Goal: Information Seeking & Learning: Check status

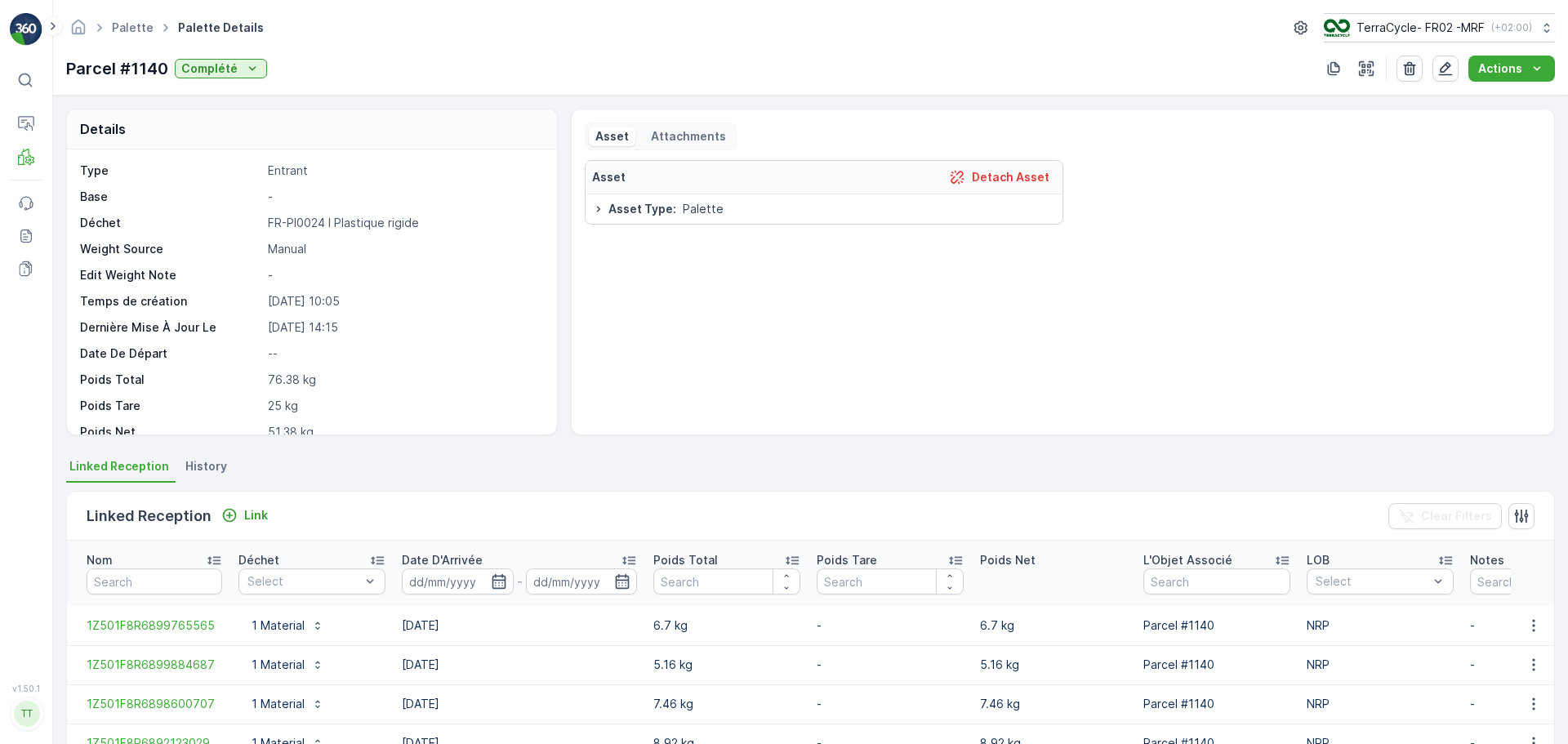
scroll to position [214, 0]
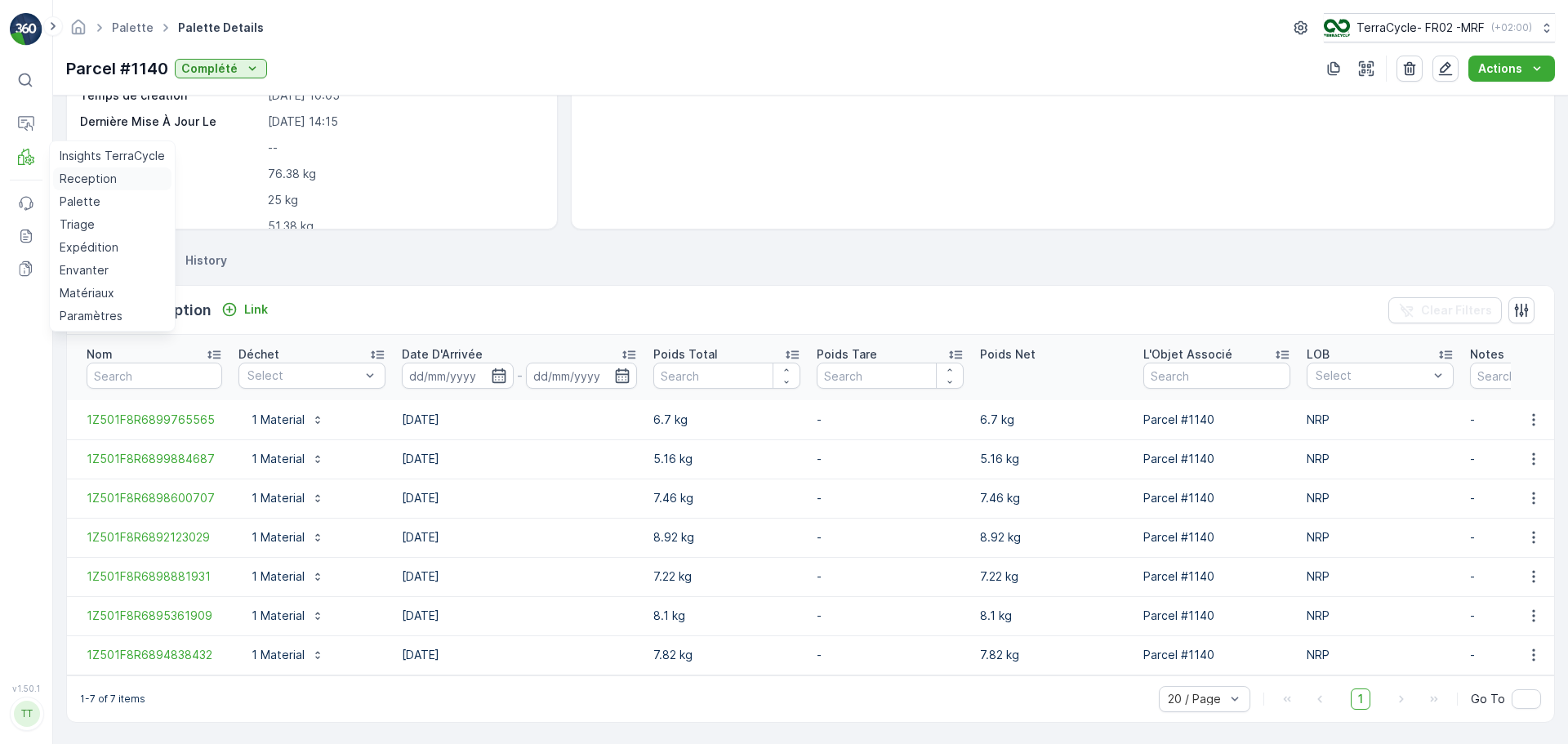
click at [76, 180] on p "Reception" at bounding box center [88, 178] width 57 height 16
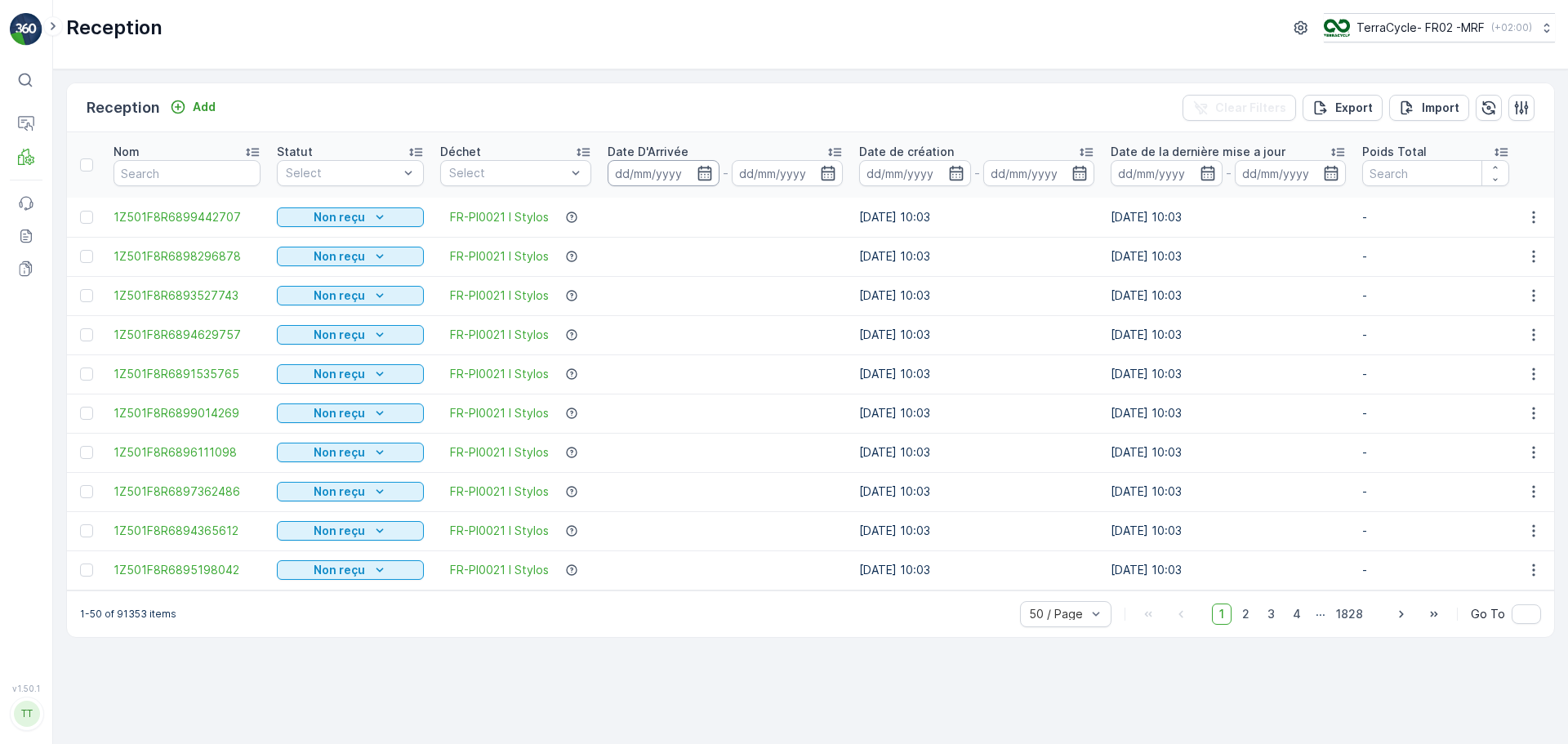
click at [643, 179] on input at bounding box center [663, 172] width 112 height 26
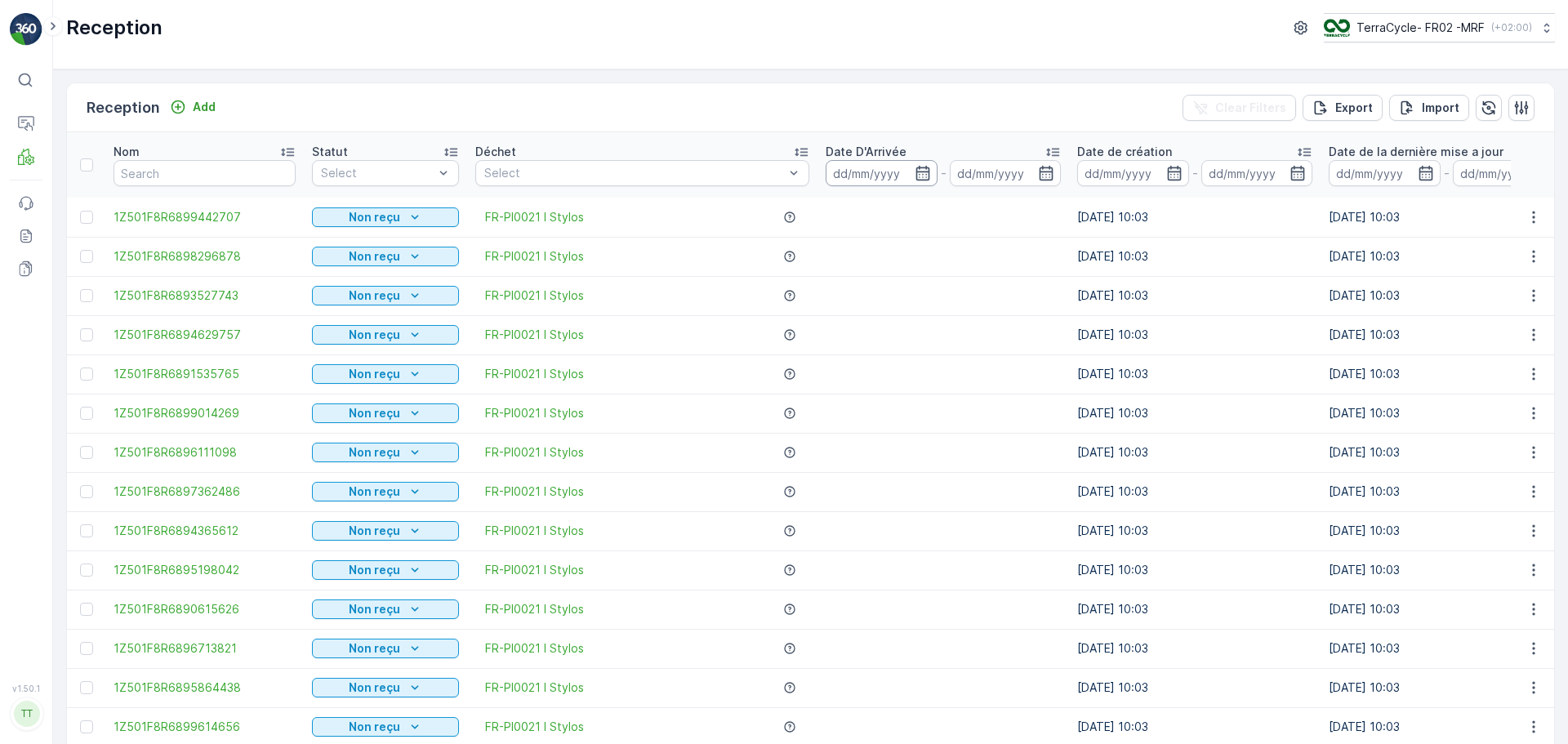
click at [858, 176] on input at bounding box center [881, 172] width 112 height 26
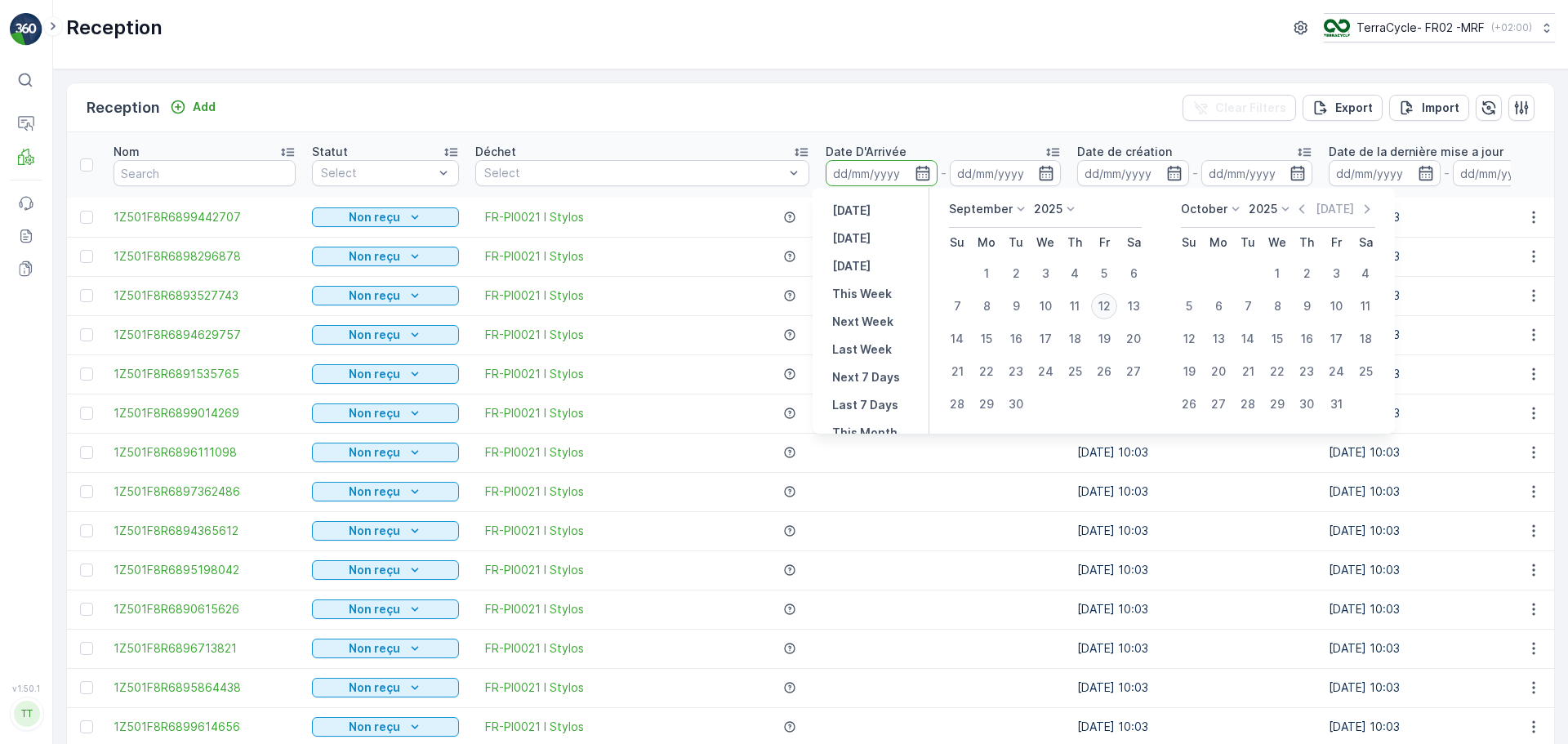
click at [1101, 308] on div "12" at bounding box center [1103, 306] width 26 height 26
type input "[DATE]"
click at [1101, 308] on div "12" at bounding box center [1103, 306] width 26 height 26
type input "[DATE]"
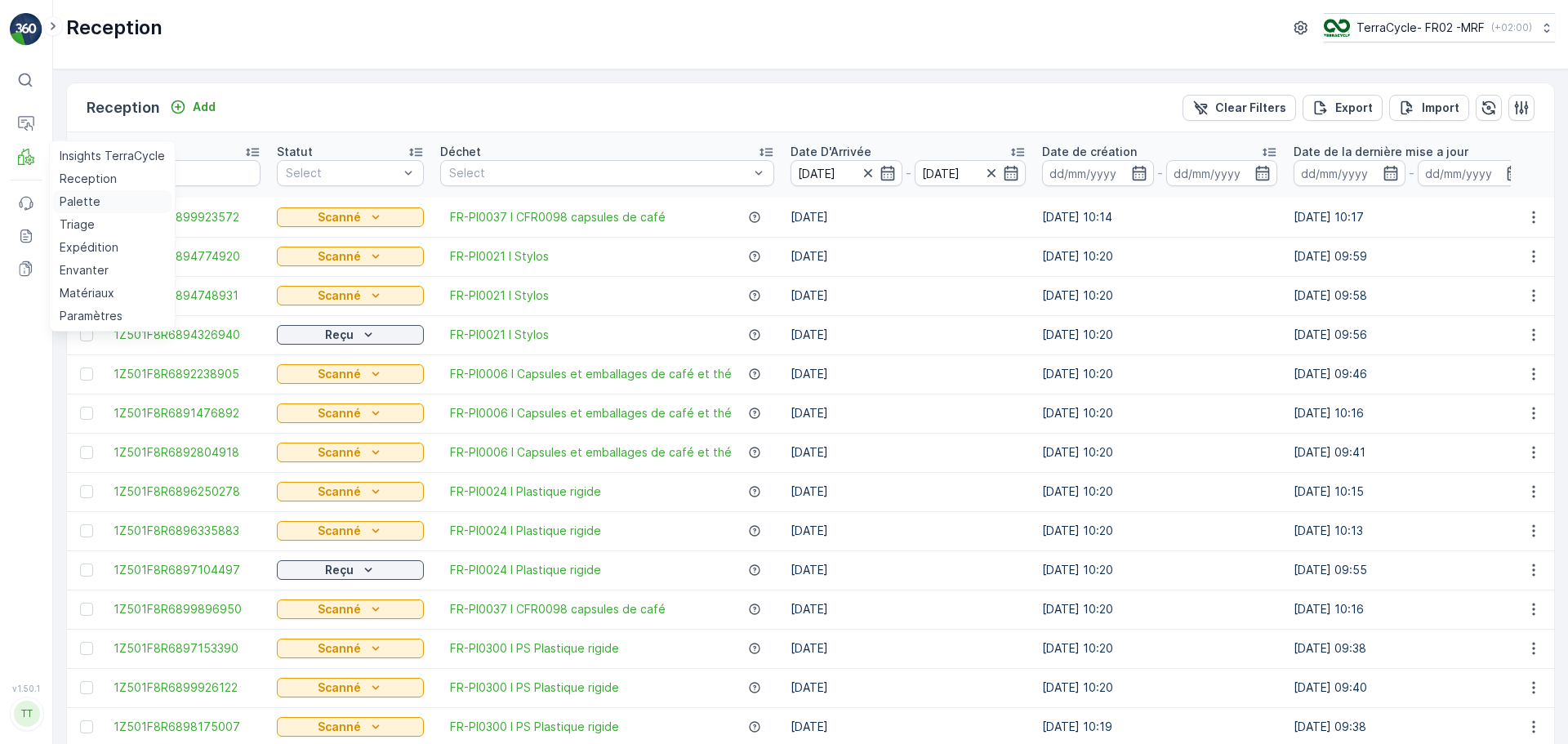
click at [80, 202] on p "Palette" at bounding box center [79, 201] width 41 height 16
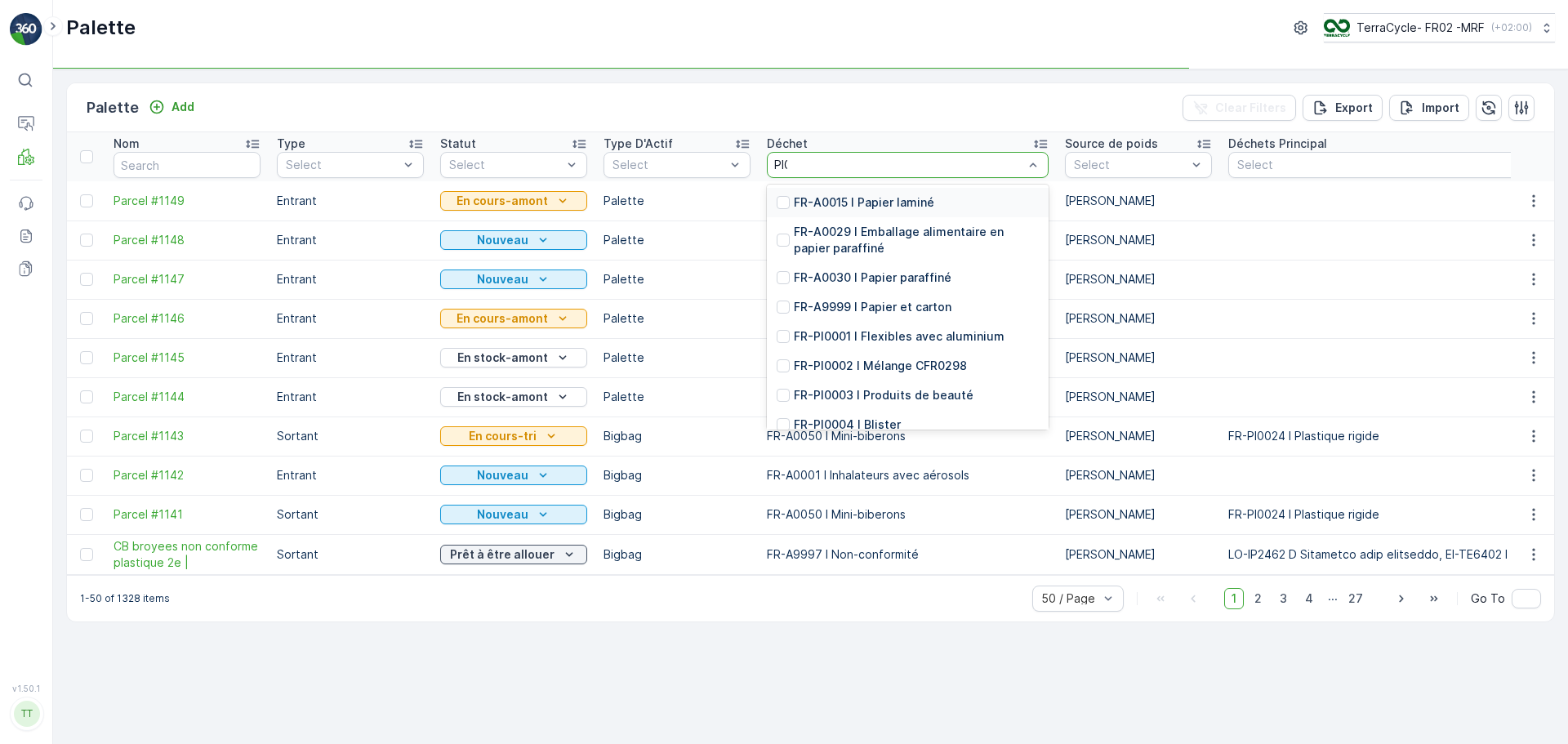
type input "PI00"
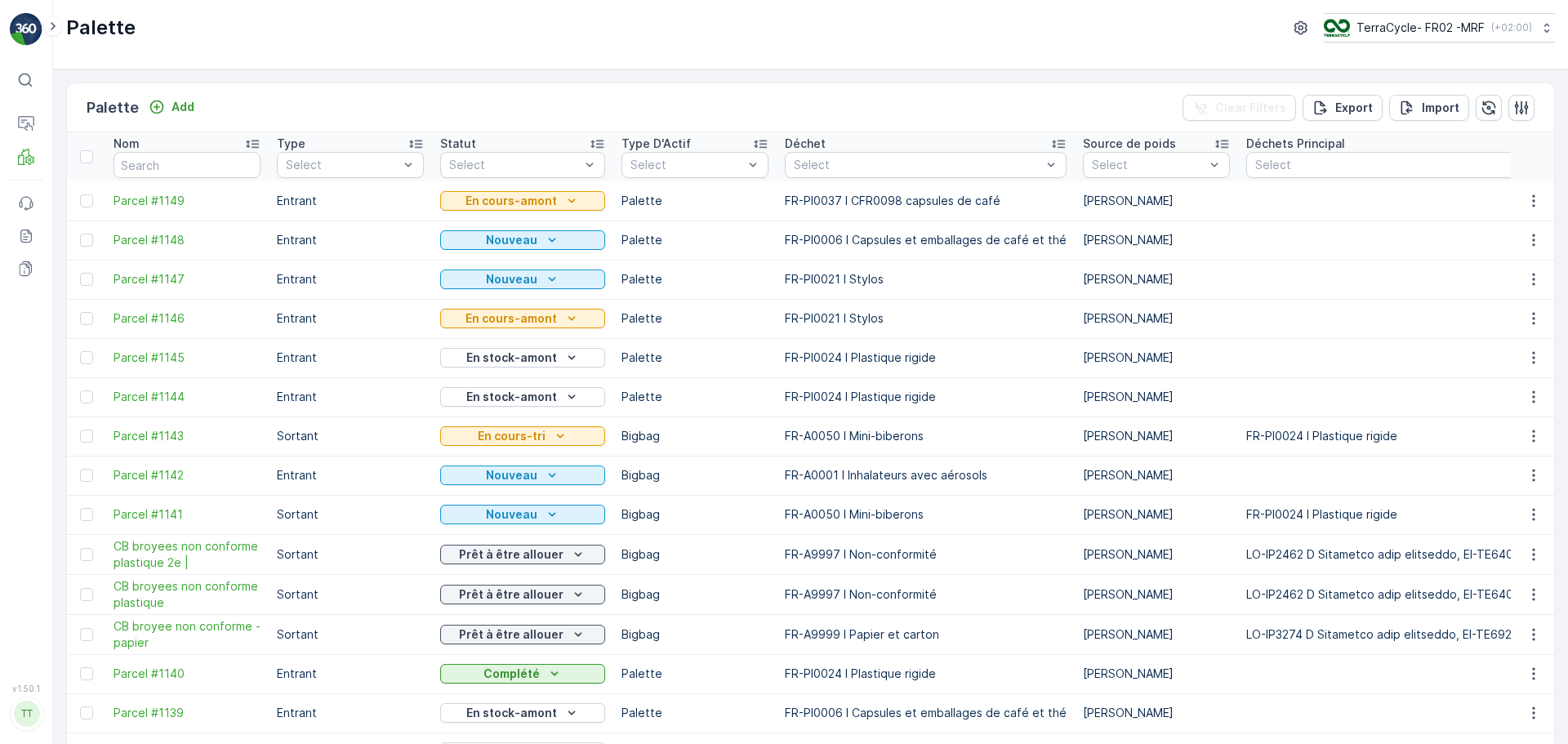
click at [876, 142] on div "Déchet" at bounding box center [926, 143] width 282 height 16
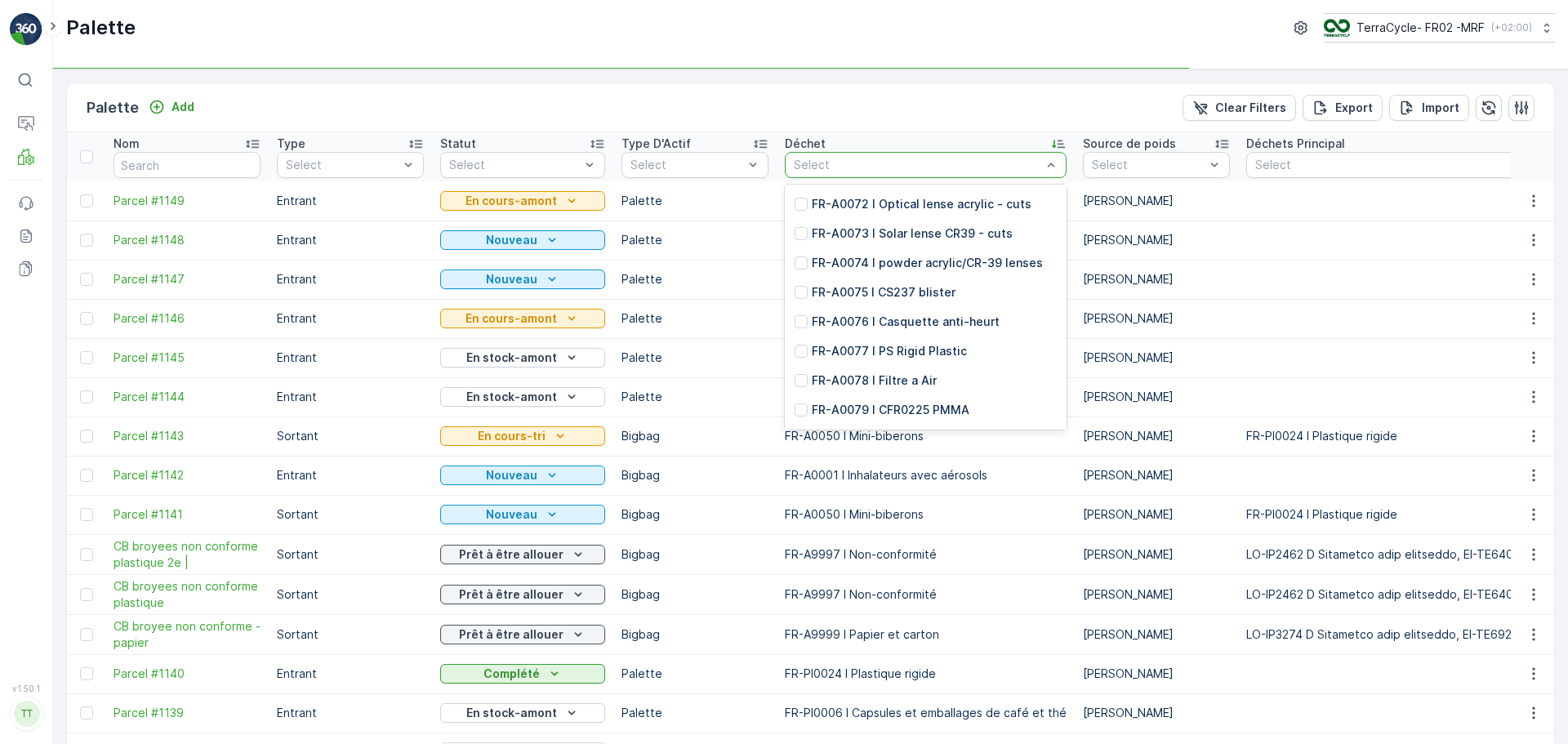
scroll to position [2450, 0]
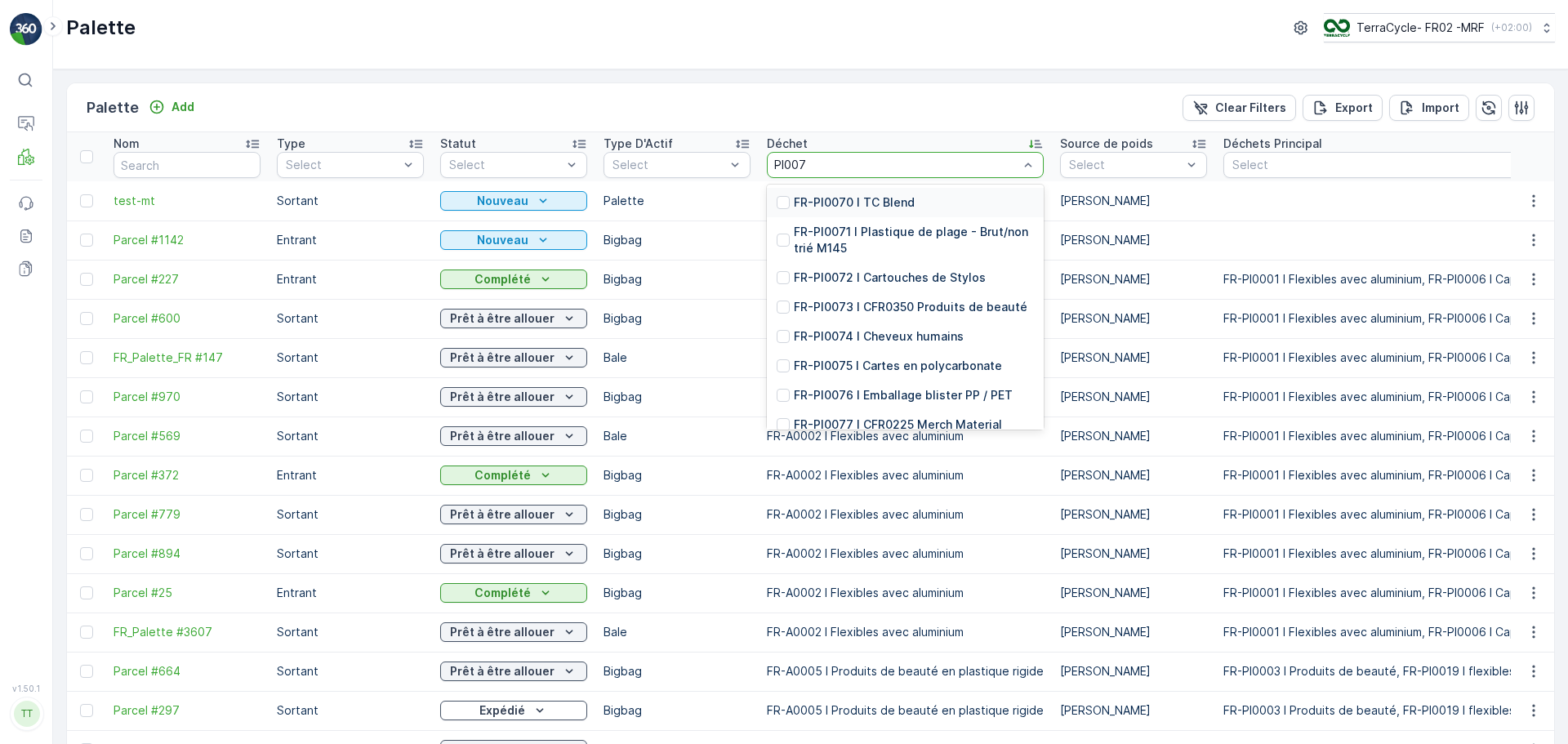
type input "PI0078"
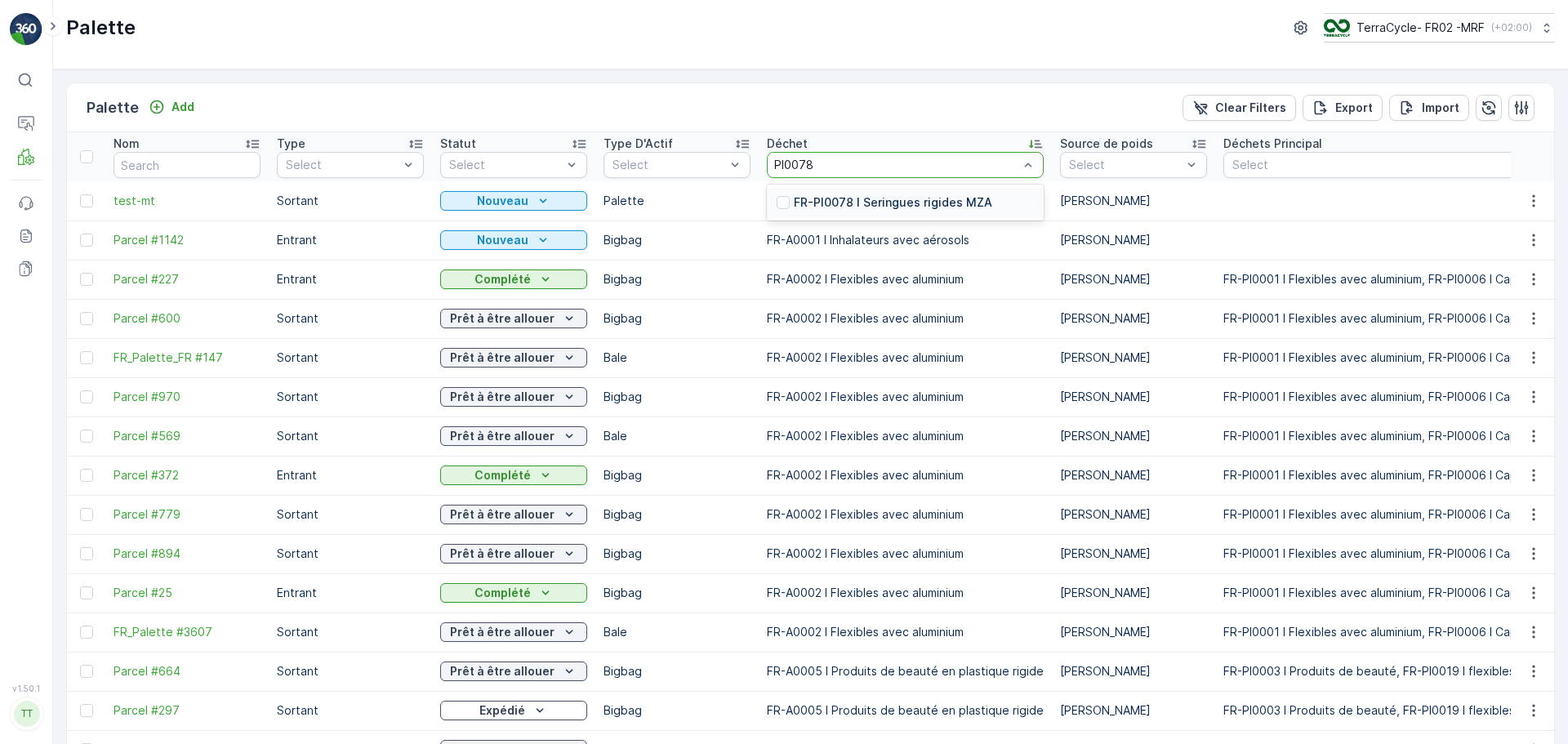
click at [957, 195] on p "FR-PI0078 I Seringues rigides MZA" at bounding box center [893, 202] width 199 height 16
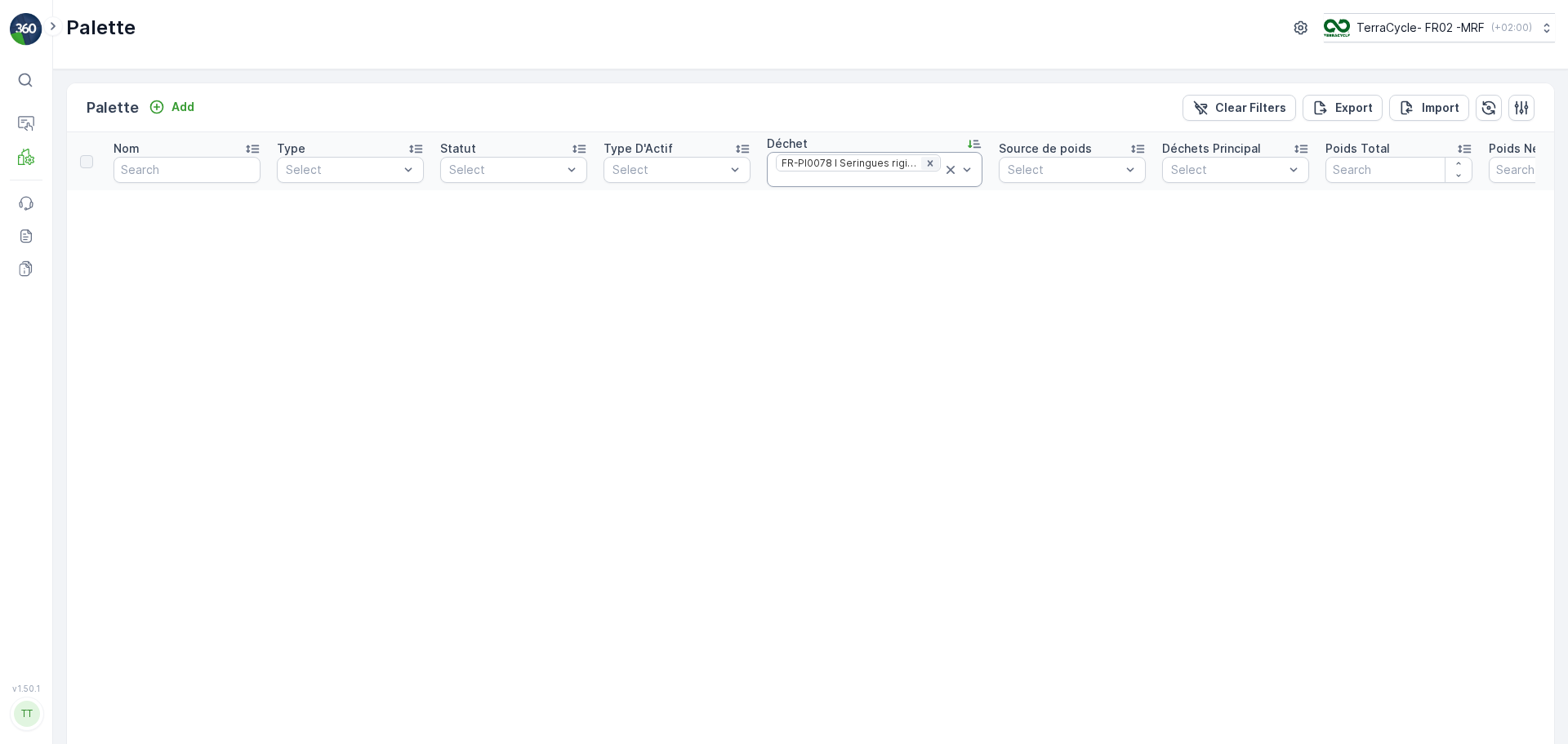
click at [927, 161] on div "Remove FR-PI0078 I Seringues rigides MZA" at bounding box center [929, 164] width 18 height 13
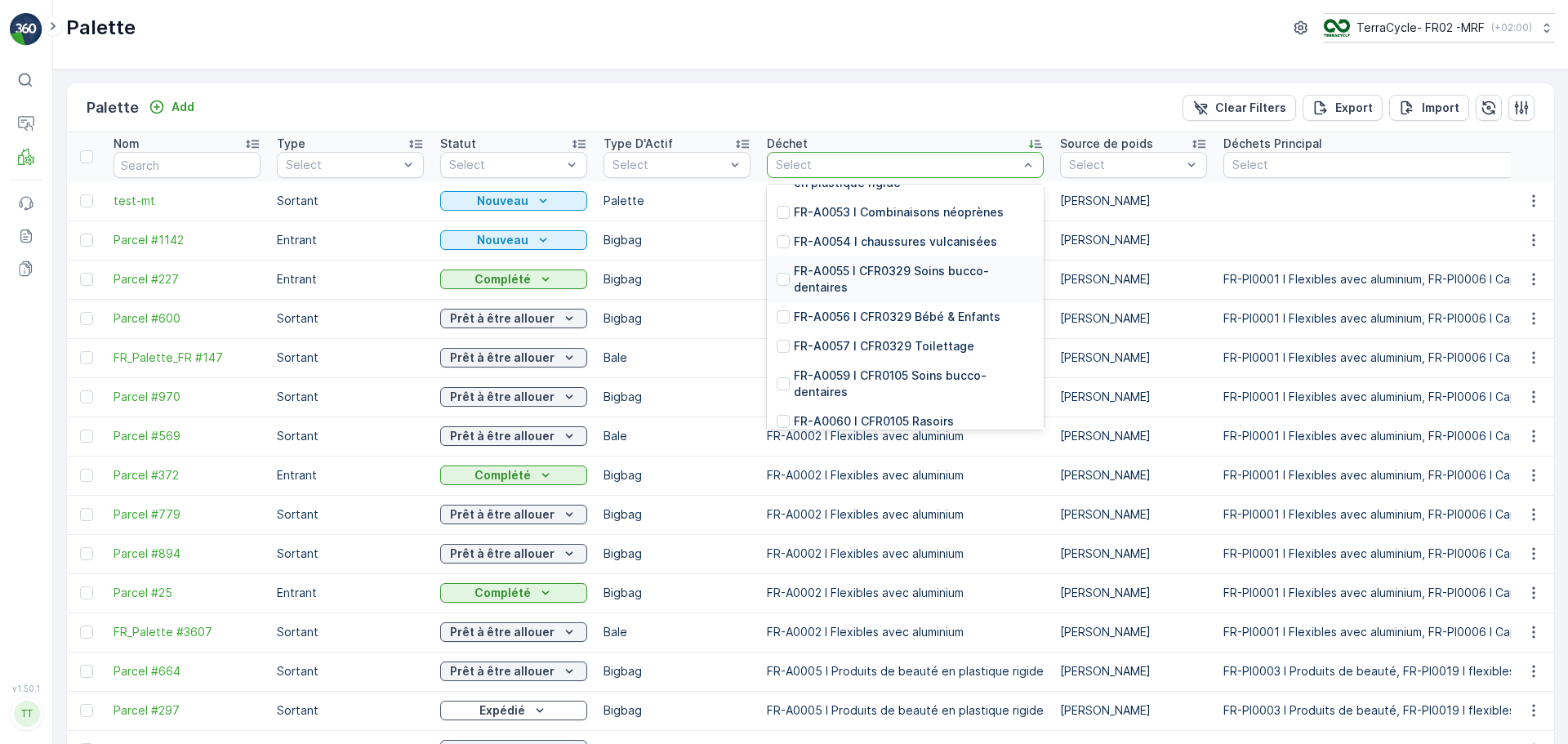
scroll to position [1878, 0]
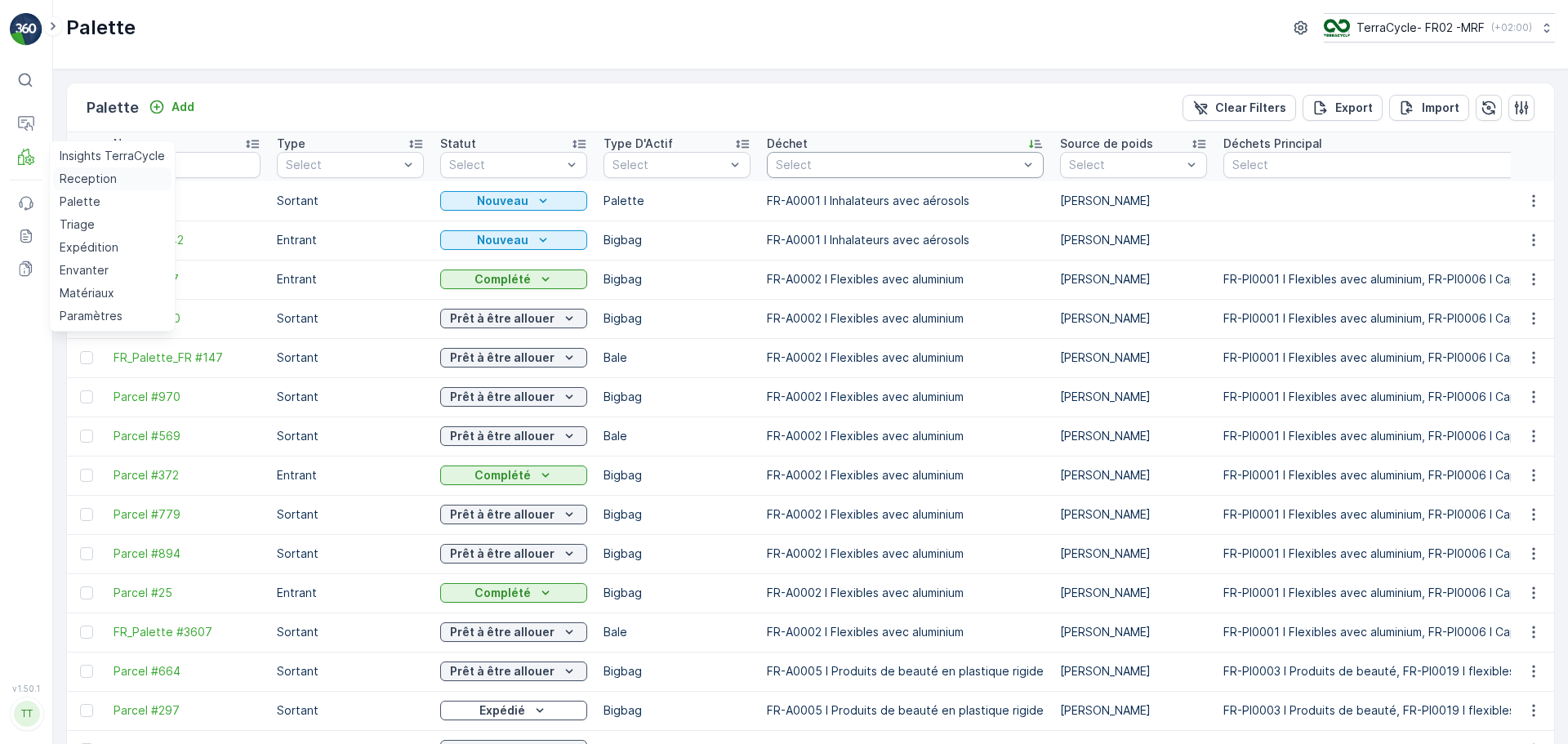
click at [87, 186] on p "Reception" at bounding box center [88, 178] width 57 height 16
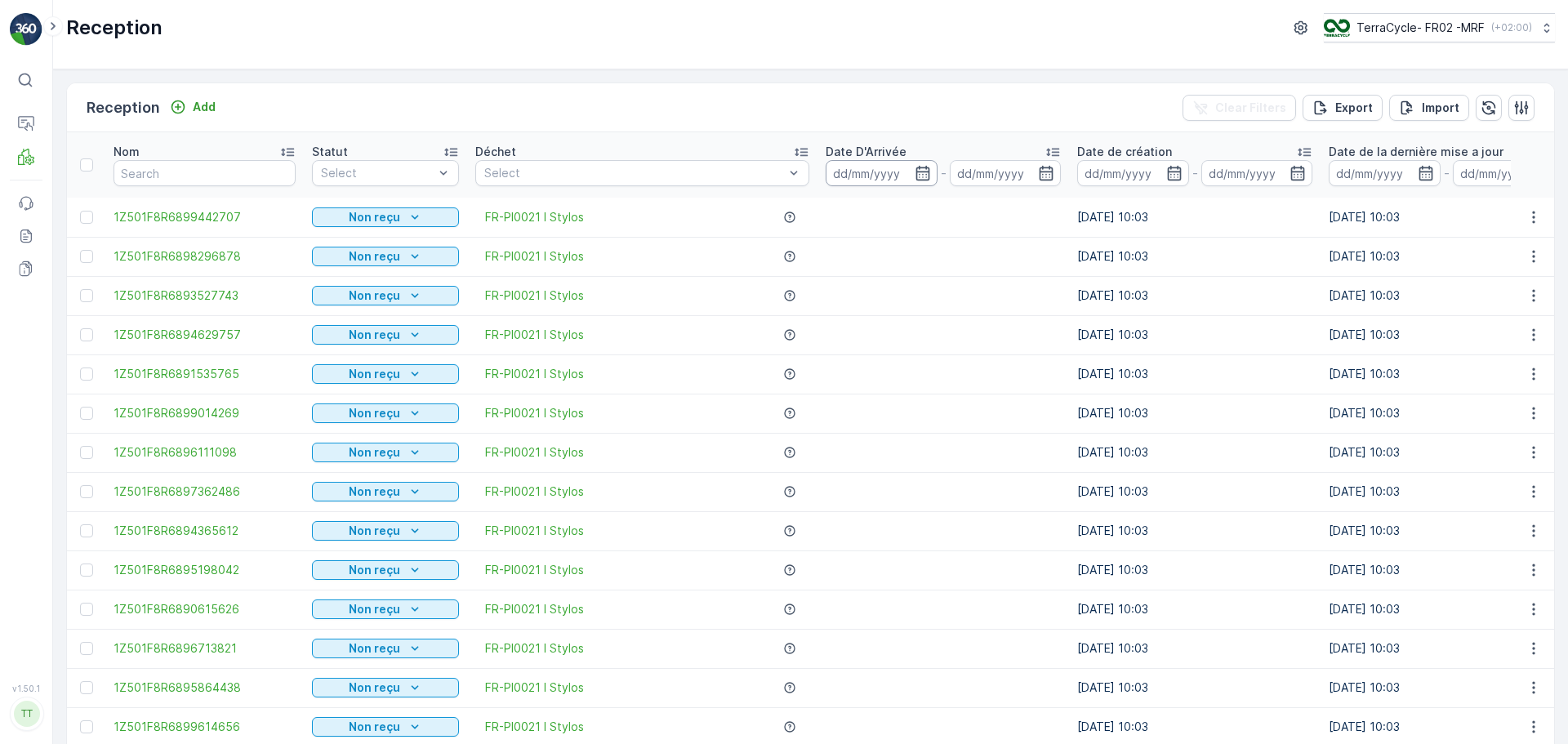
click at [900, 170] on input at bounding box center [881, 172] width 112 height 26
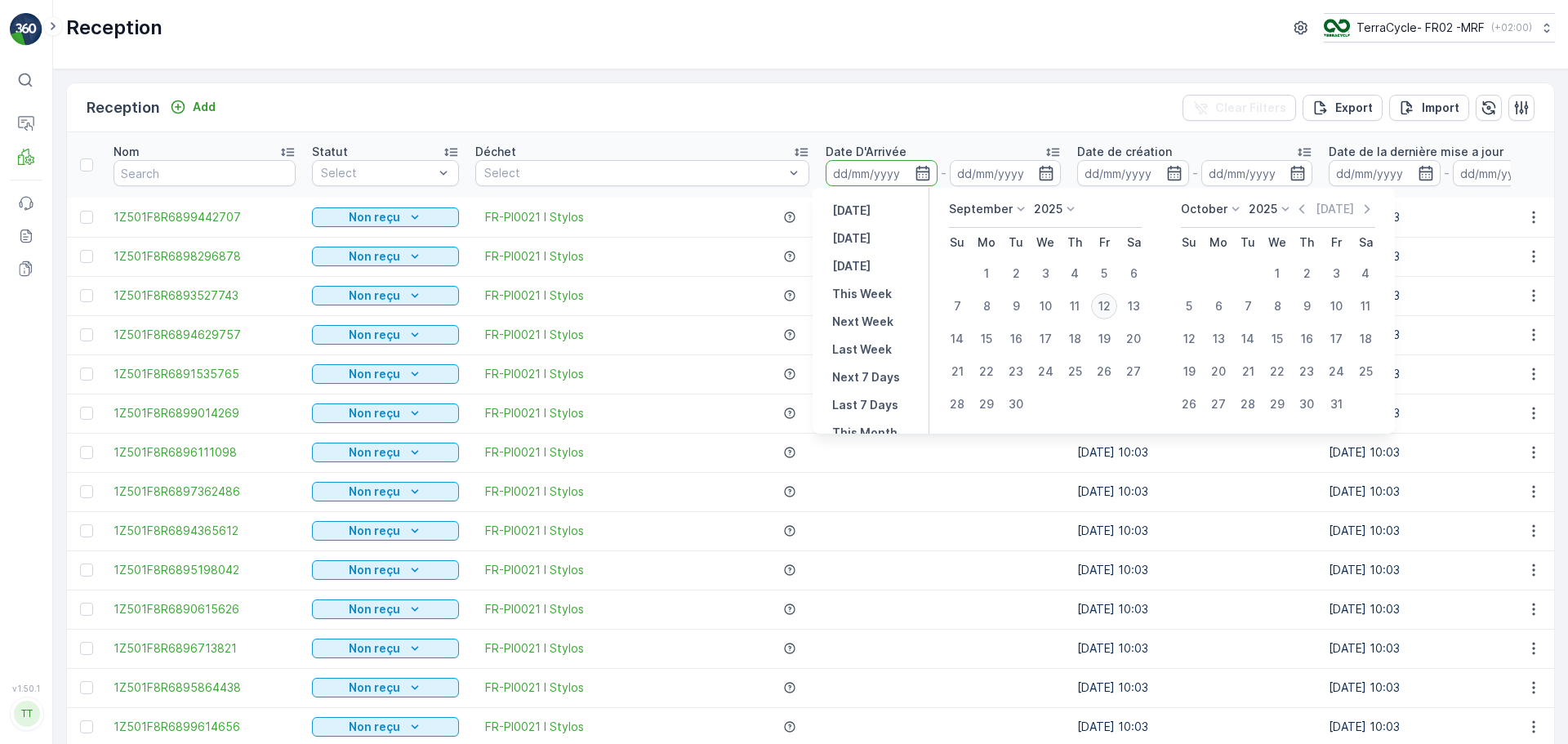
click at [1101, 297] on div "12" at bounding box center [1103, 306] width 26 height 26
type input "[DATE]"
click at [1101, 297] on div "12" at bounding box center [1103, 306] width 26 height 26
type input "[DATE]"
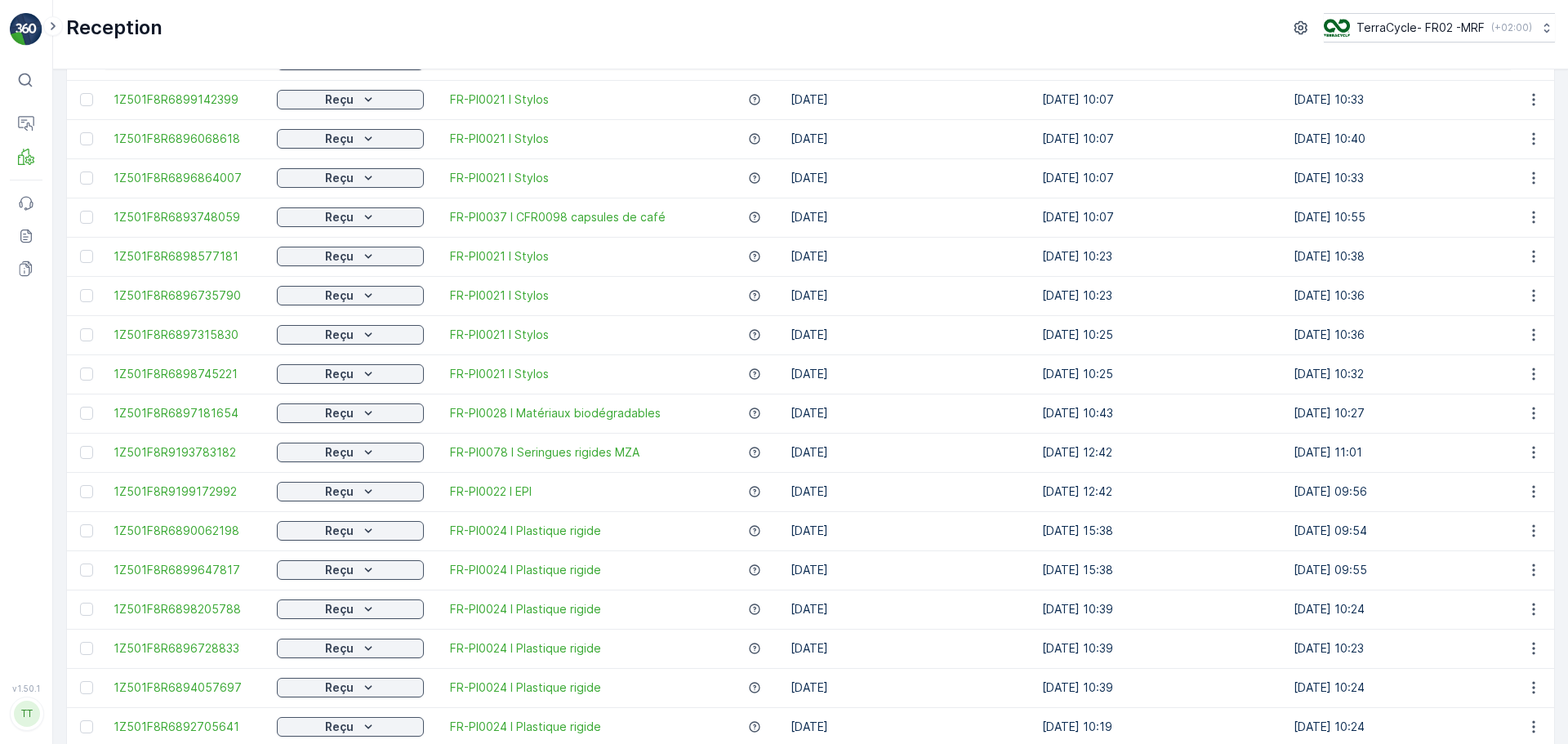
scroll to position [1470, 0]
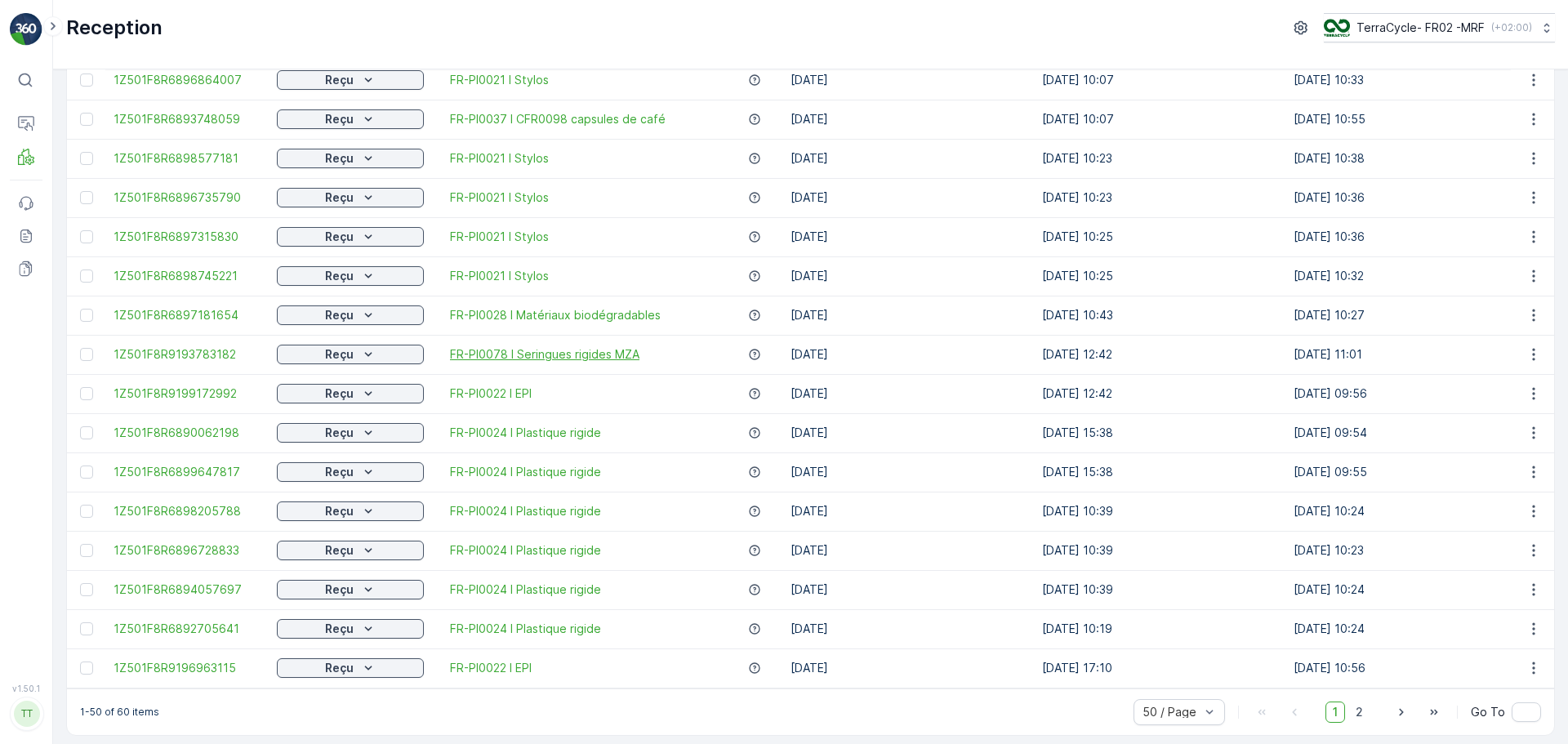
click at [503, 351] on span "FR-PI0078 I Seringues rigides MZA" at bounding box center [545, 354] width 189 height 16
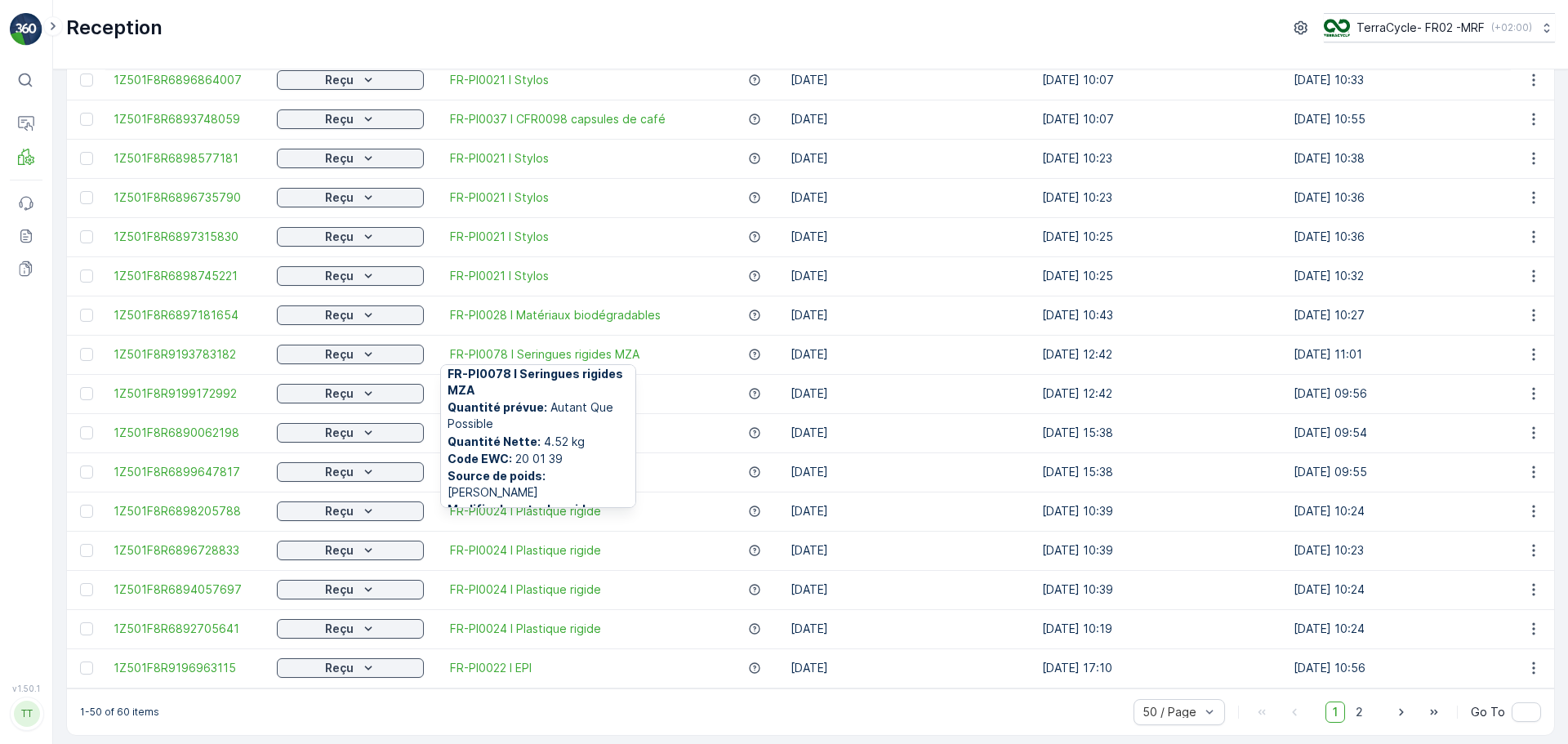
scroll to position [7, 0]
click at [200, 359] on span "1Z501F8R9193783182" at bounding box center [187, 354] width 147 height 16
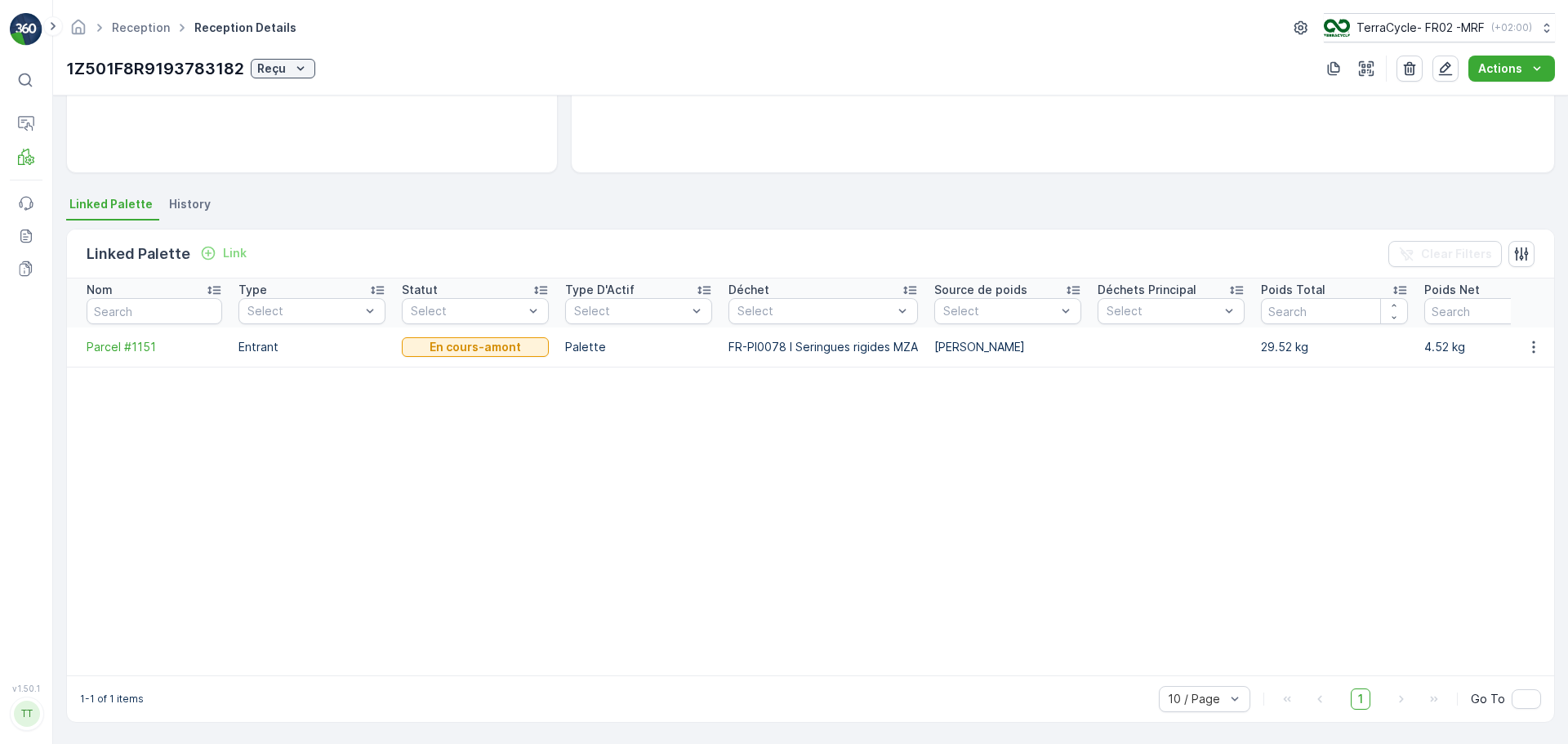
scroll to position [271, 0]
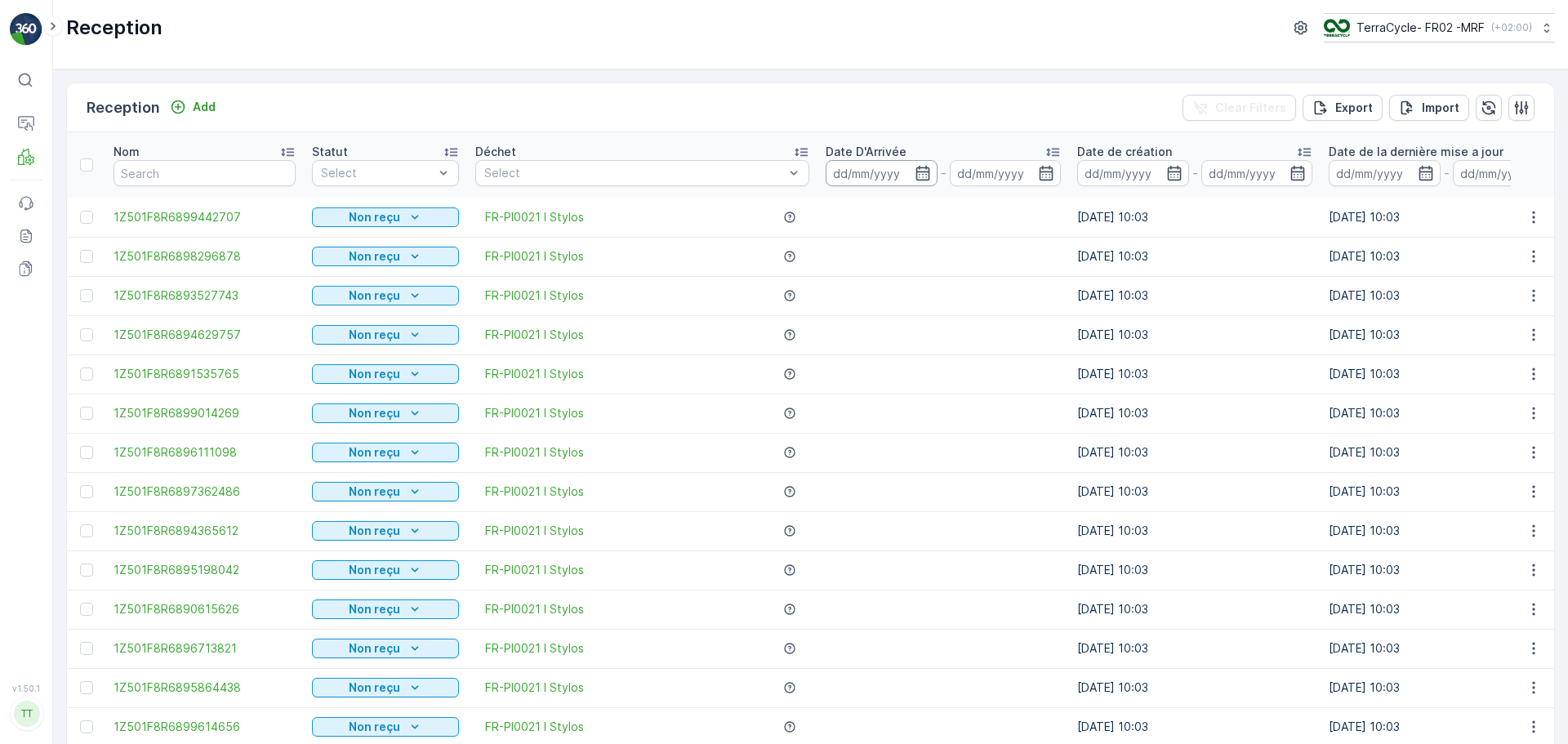
click at [859, 183] on input at bounding box center [881, 172] width 112 height 26
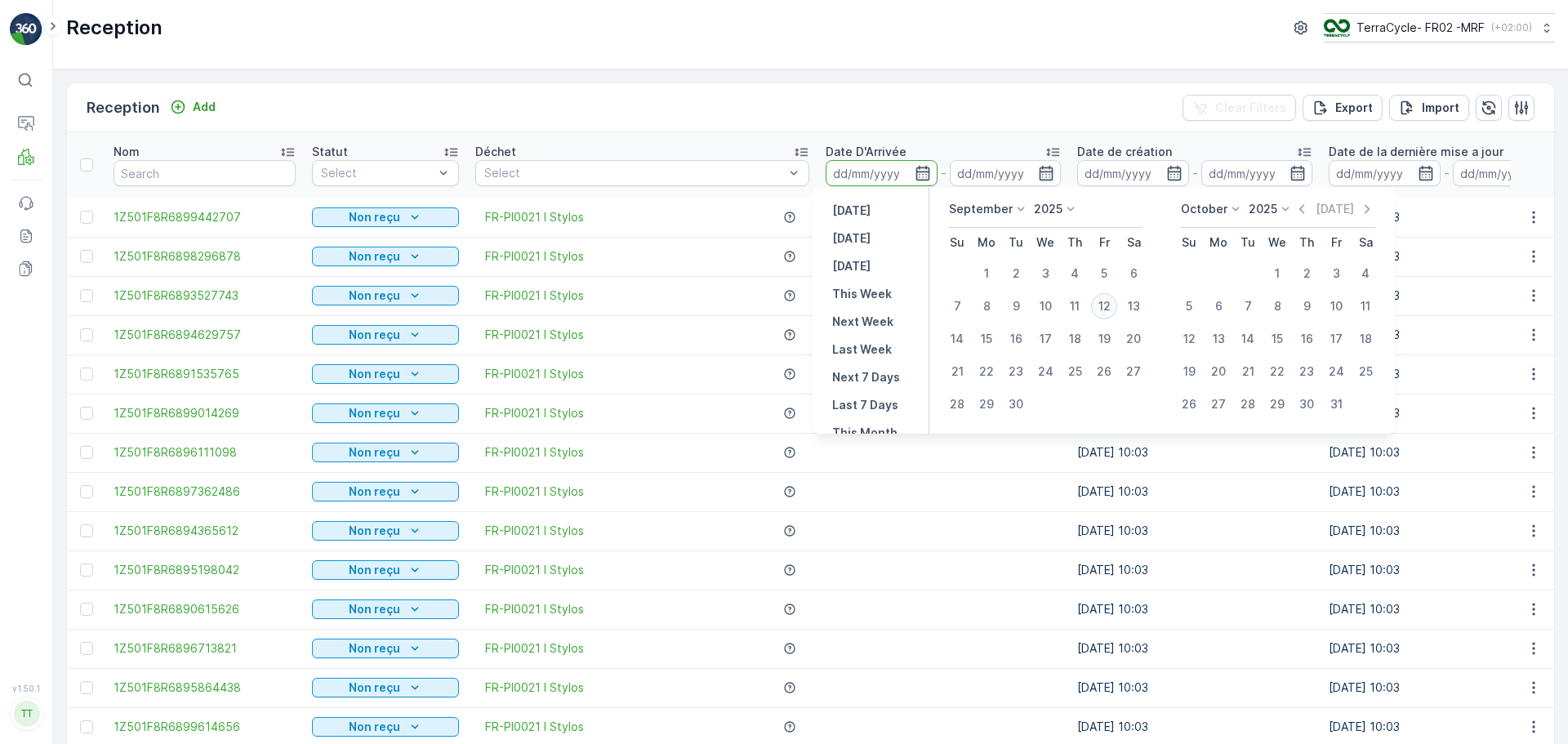
click at [1101, 306] on div "12" at bounding box center [1103, 306] width 26 height 26
type input "[DATE]"
click at [1101, 306] on div "12" at bounding box center [1103, 306] width 26 height 26
type input "[DATE]"
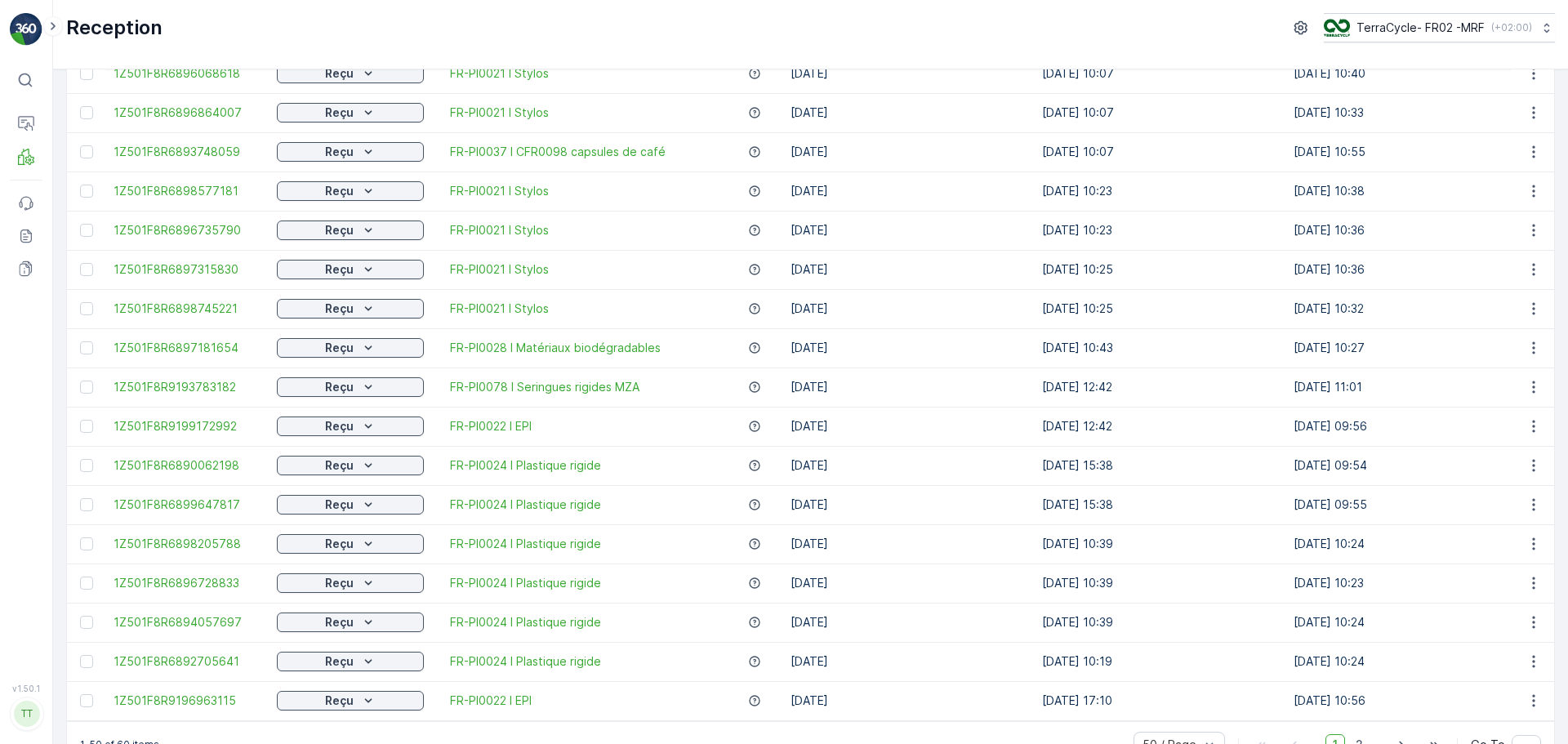
scroll to position [1483, 0]
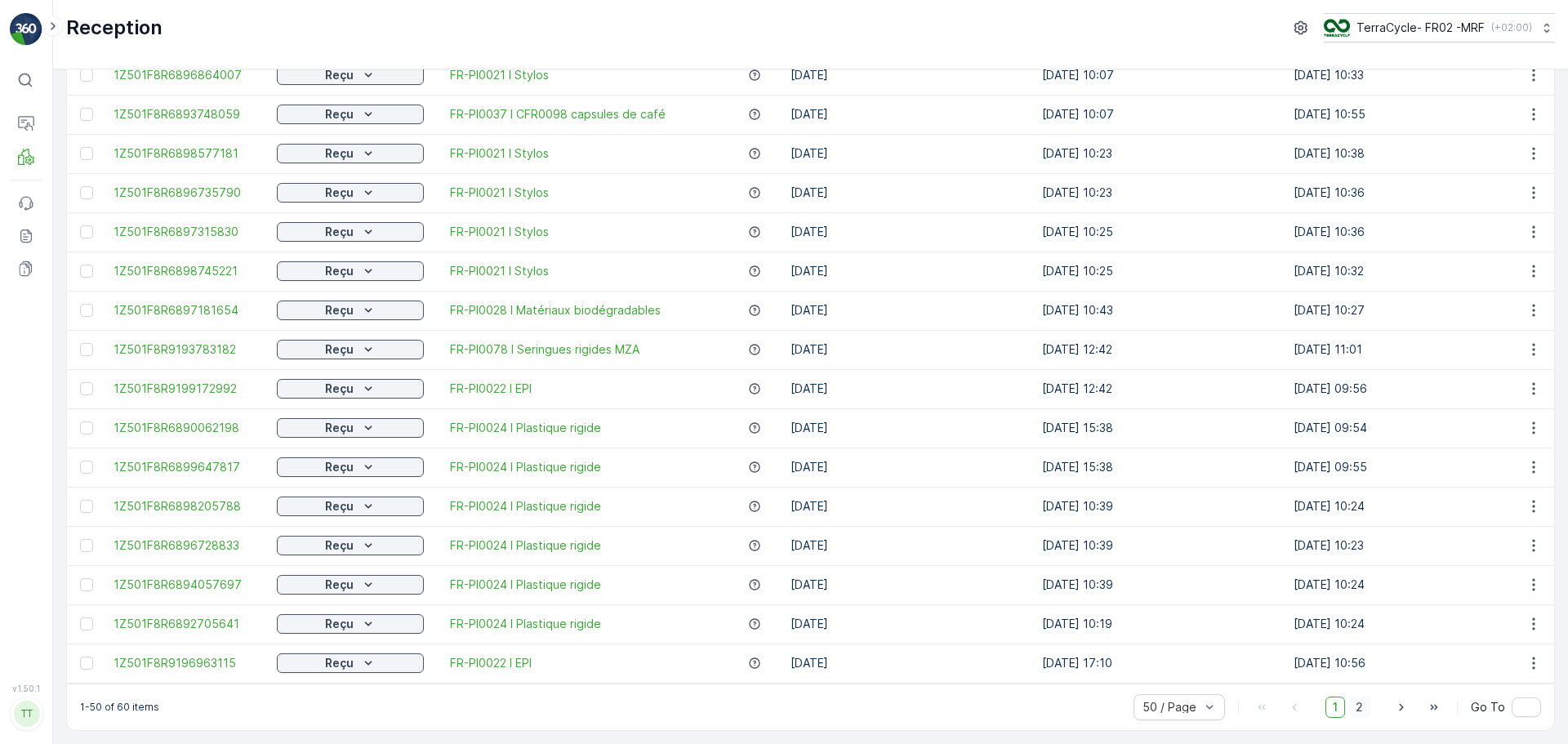
click at [1353, 703] on span "2" at bounding box center [1359, 707] width 22 height 21
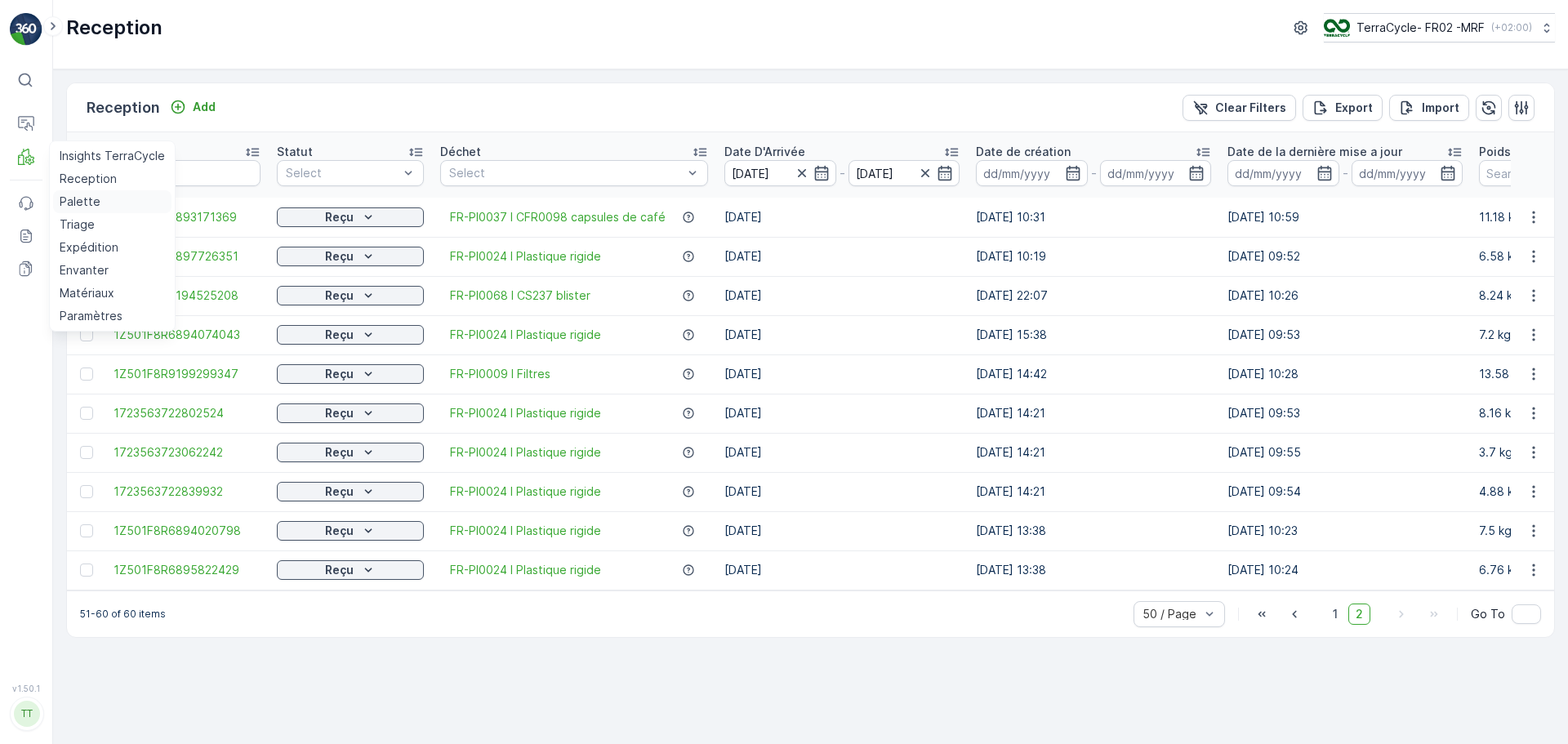
click at [83, 204] on p "Palette" at bounding box center [79, 201] width 41 height 16
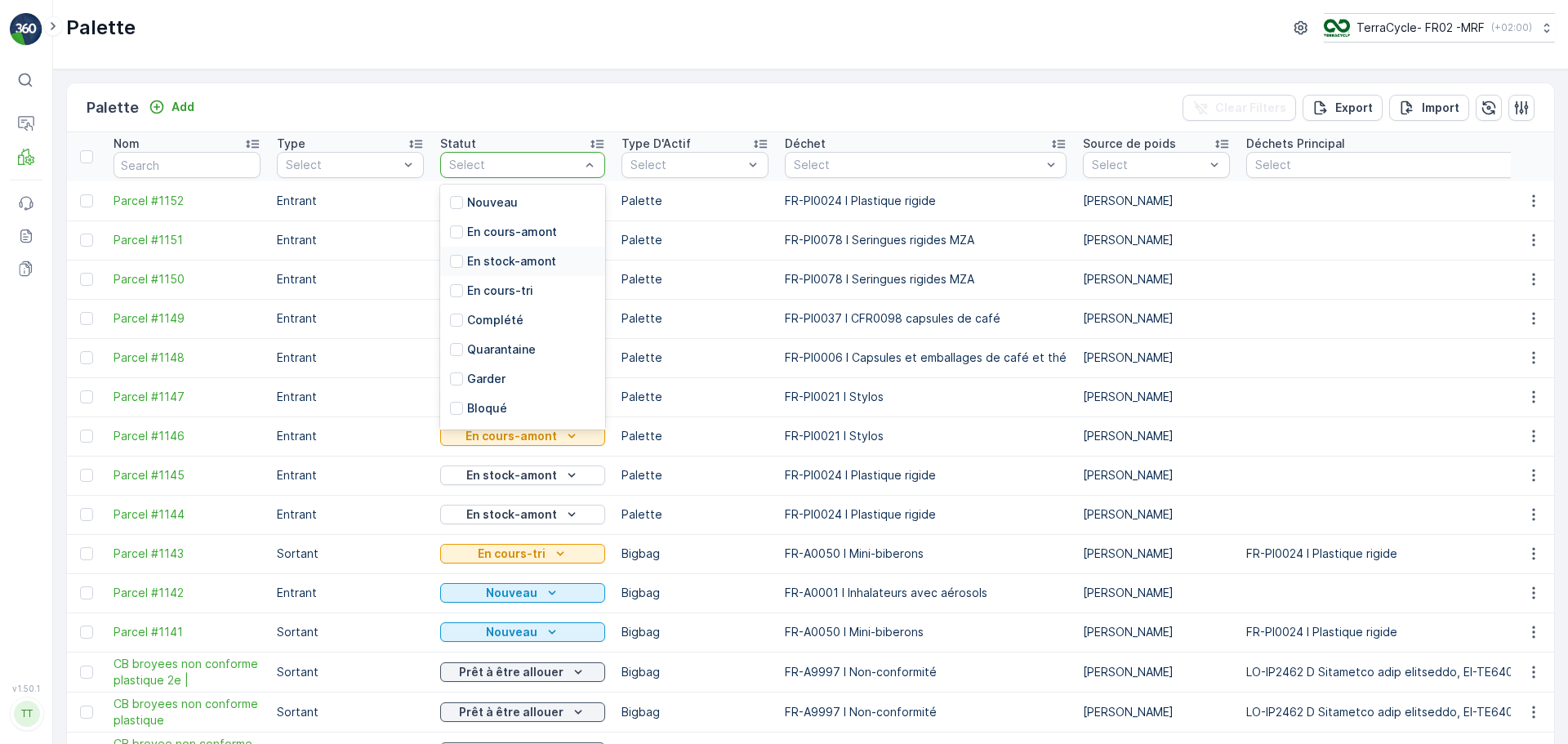
click at [448, 271] on div "En stock-amont" at bounding box center [522, 261] width 164 height 30
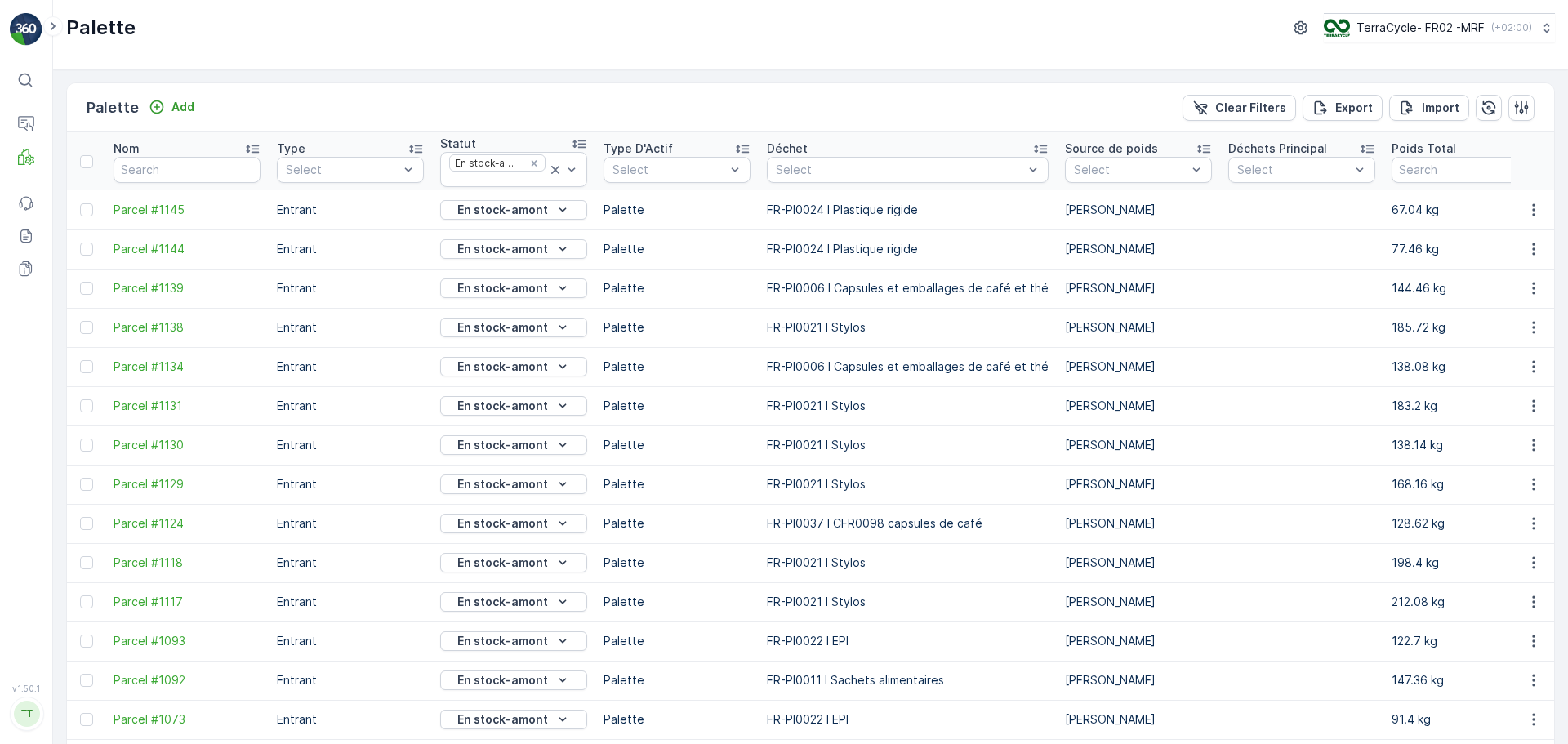
click at [802, 149] on p "Déchet" at bounding box center [787, 148] width 41 height 16
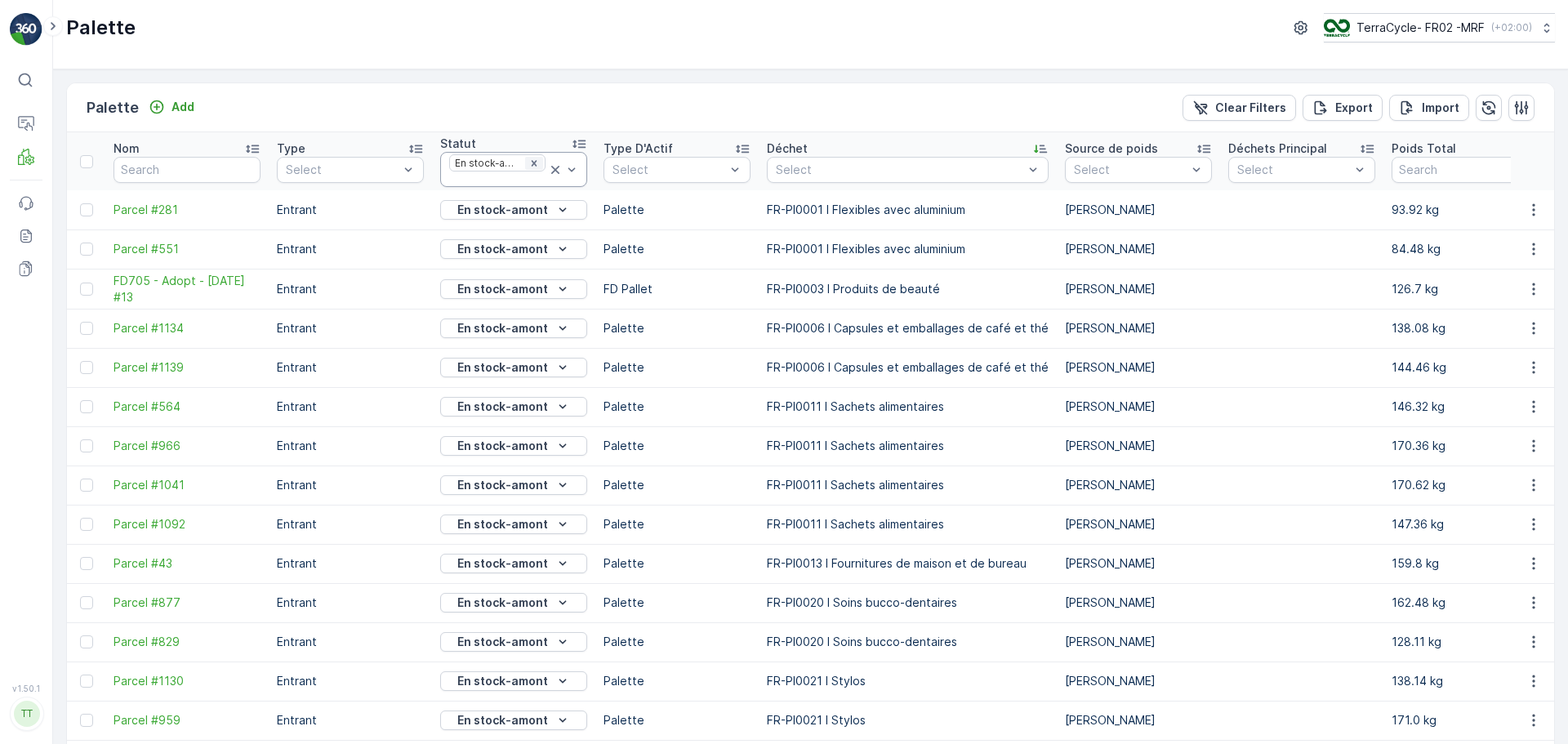
click at [534, 160] on icon "Remove En stock-amont" at bounding box center [534, 164] width 11 height 11
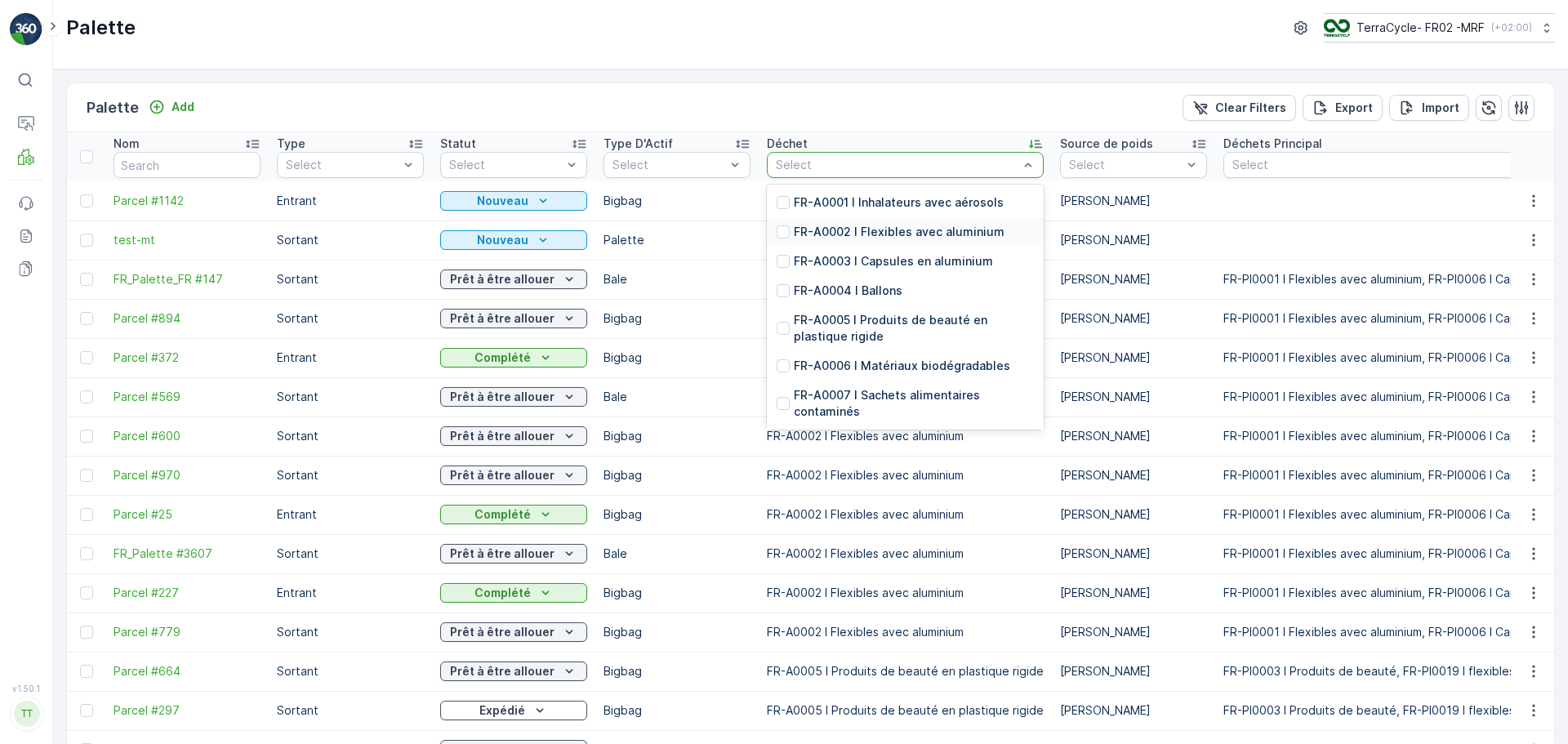
click at [916, 235] on p "FR-A0002 I Flexibles avec aluminium" at bounding box center [899, 231] width 210 height 16
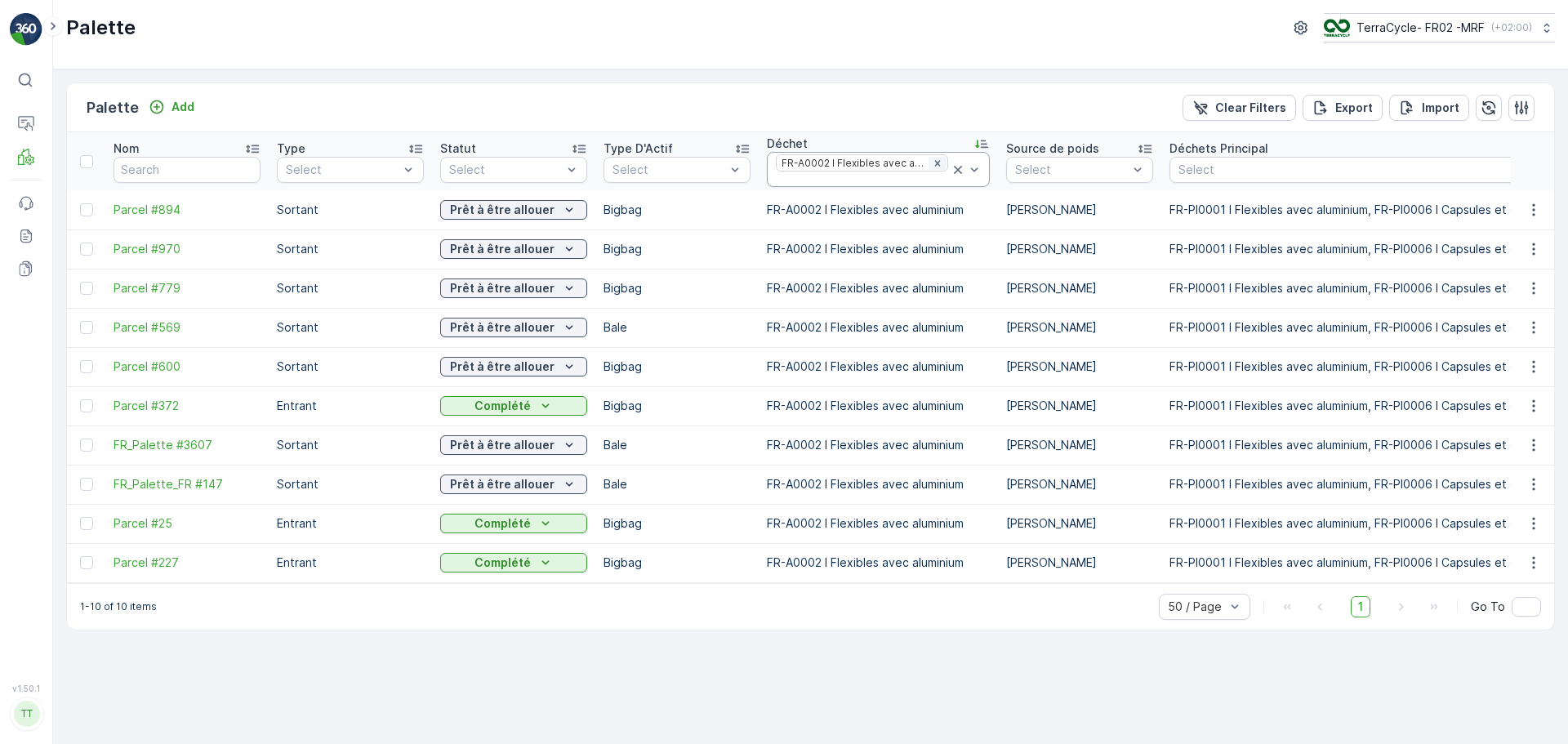
click at [931, 160] on icon "Remove FR-A0002 I Flexibles avec aluminium" at bounding box center [937, 164] width 11 height 11
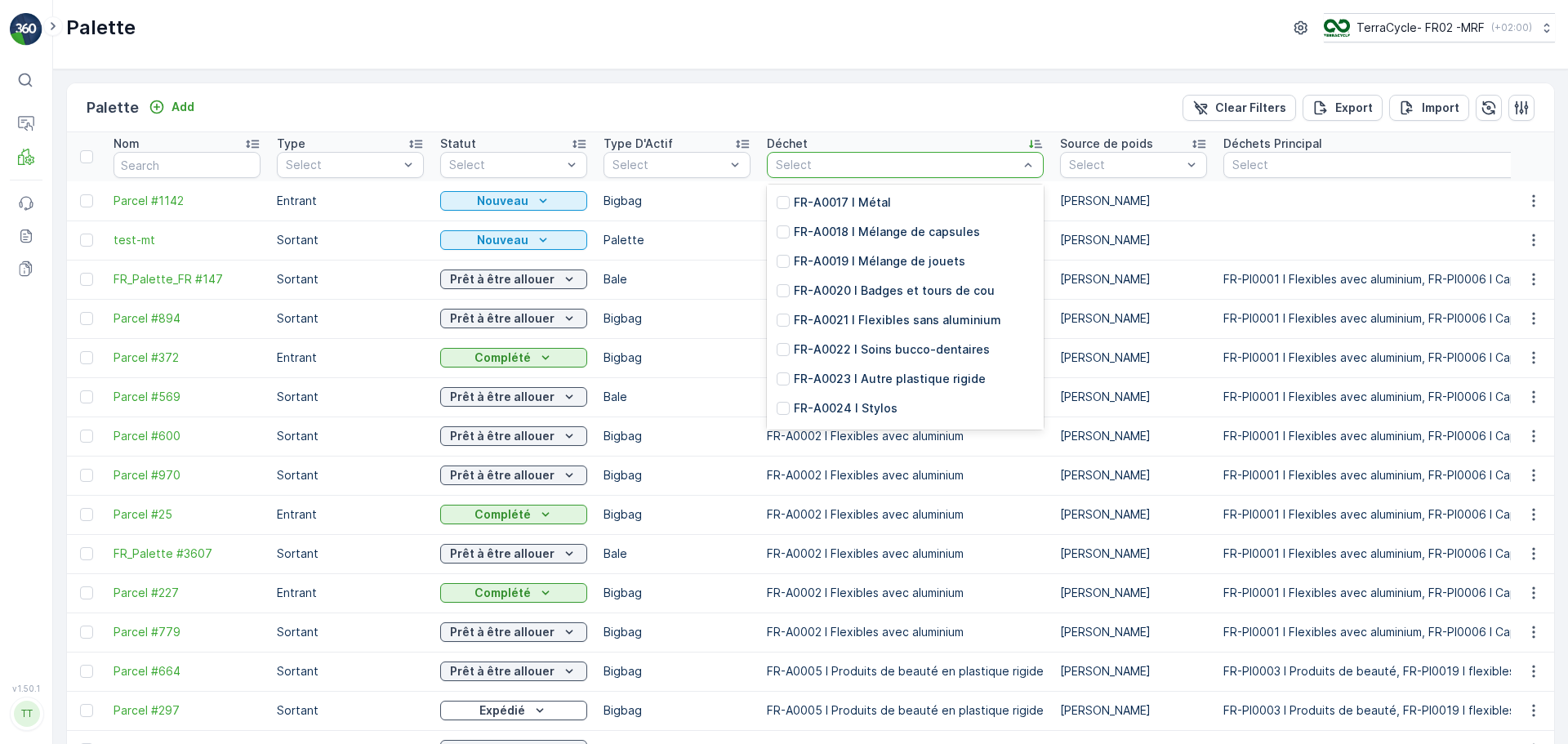
scroll to position [572, 0]
click at [896, 319] on p "FR-A0021 I Flexibles sans aluminium" at bounding box center [897, 317] width 207 height 16
